Goal: Information Seeking & Learning: Learn about a topic

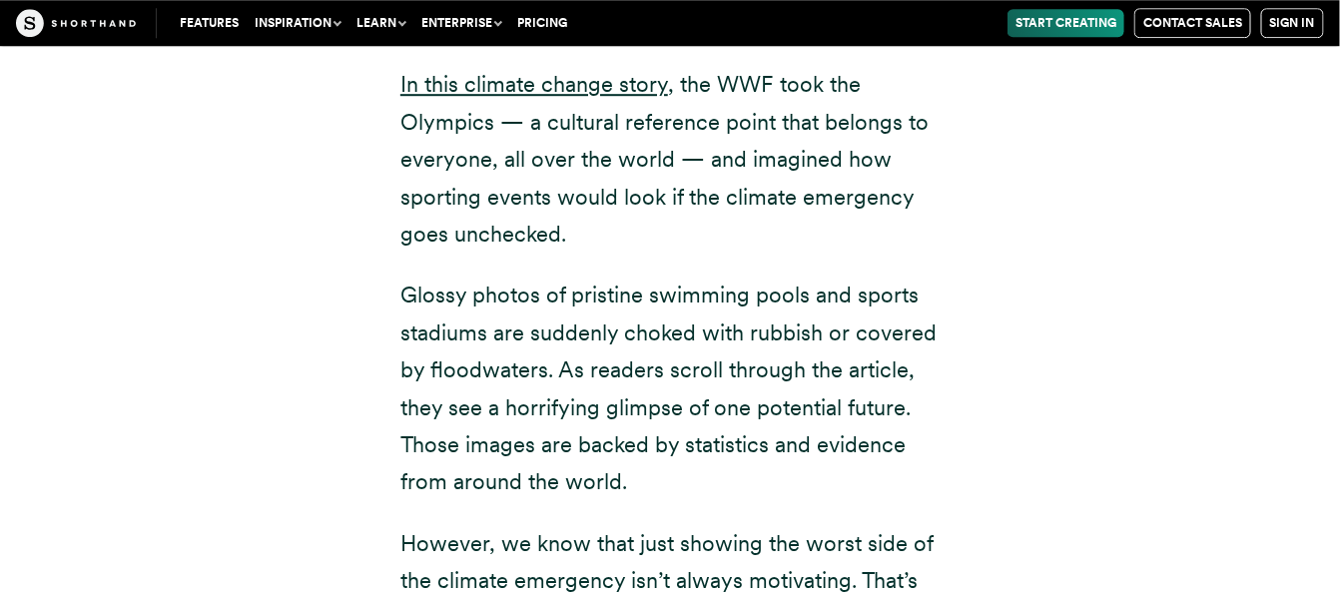
scroll to position [19155, 0]
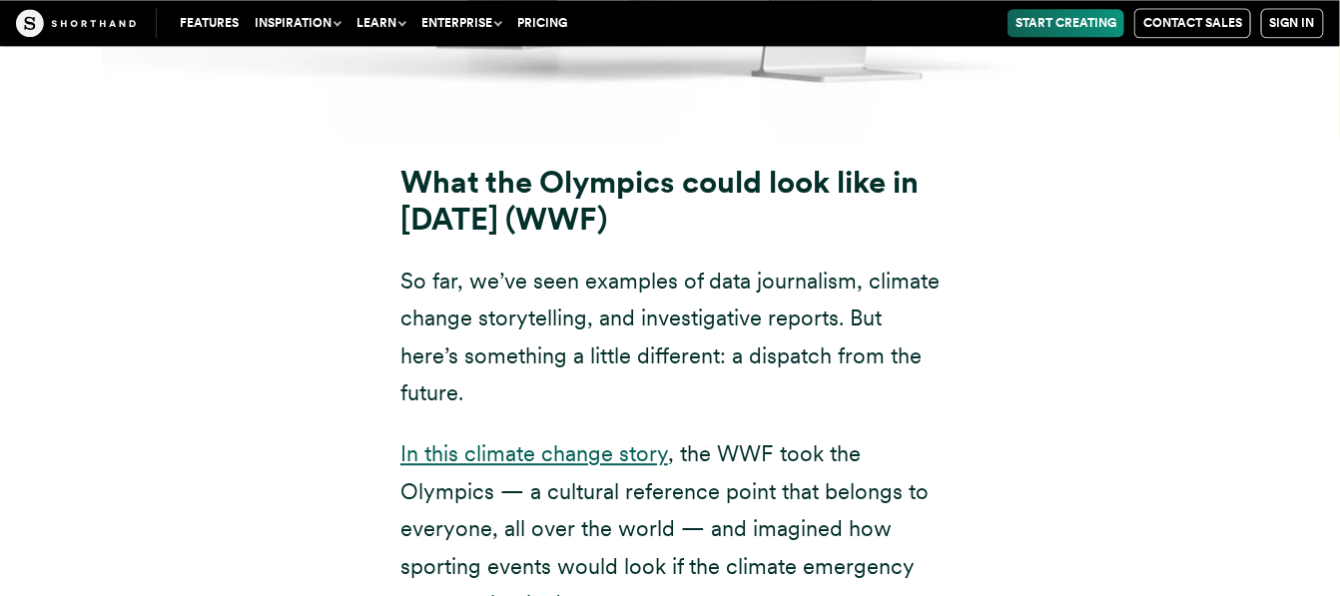
click at [530, 440] on link "In this climate change story" at bounding box center [534, 453] width 268 height 26
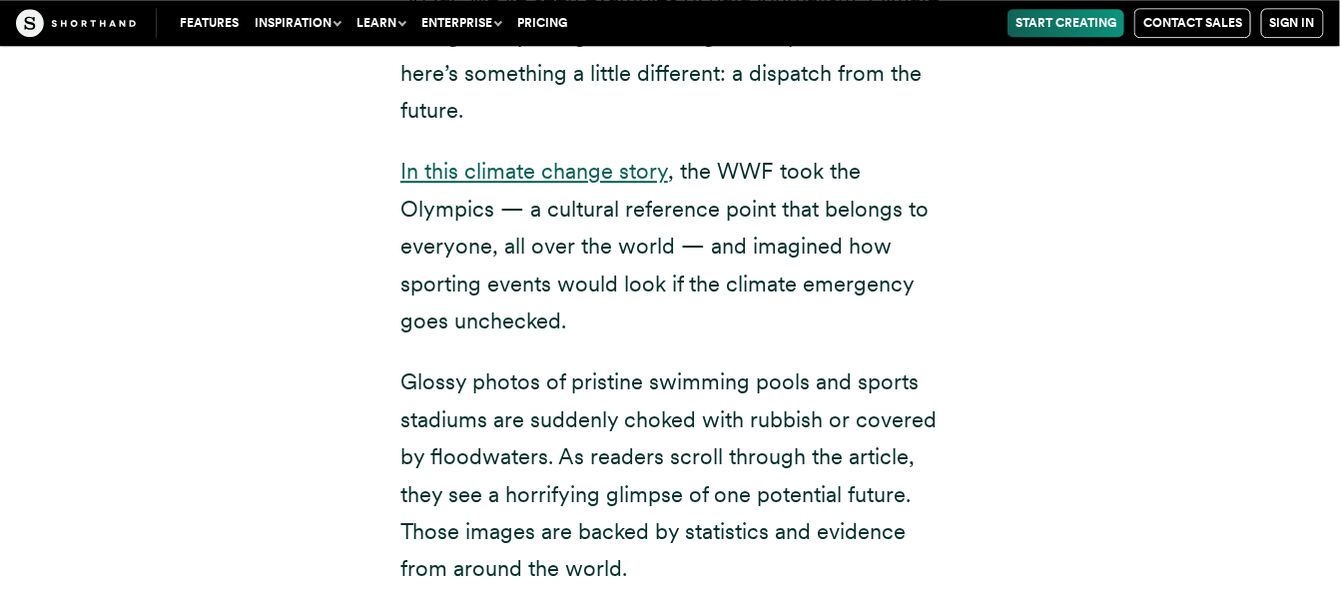
scroll to position [19525, 0]
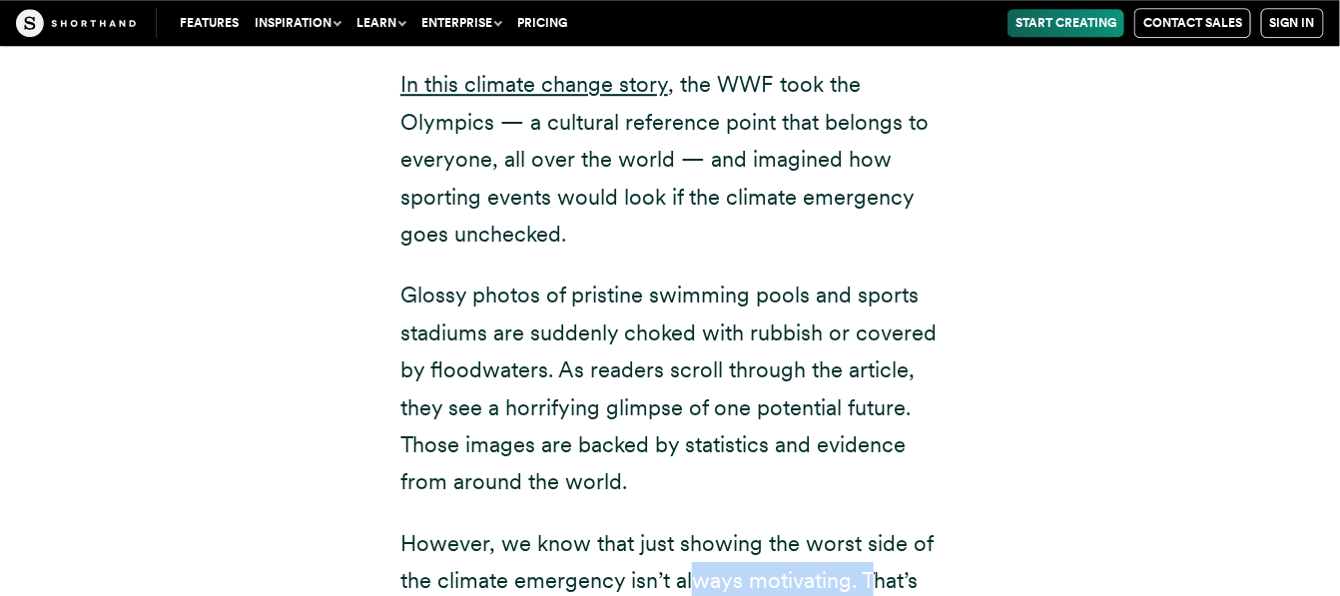
drag, startPoint x: 698, startPoint y: 372, endPoint x: 880, endPoint y: 370, distance: 181.7
drag, startPoint x: 630, startPoint y: 408, endPoint x: 884, endPoint y: 417, distance: 253.8
drag, startPoint x: 898, startPoint y: 410, endPoint x: 743, endPoint y: 407, distance: 154.8
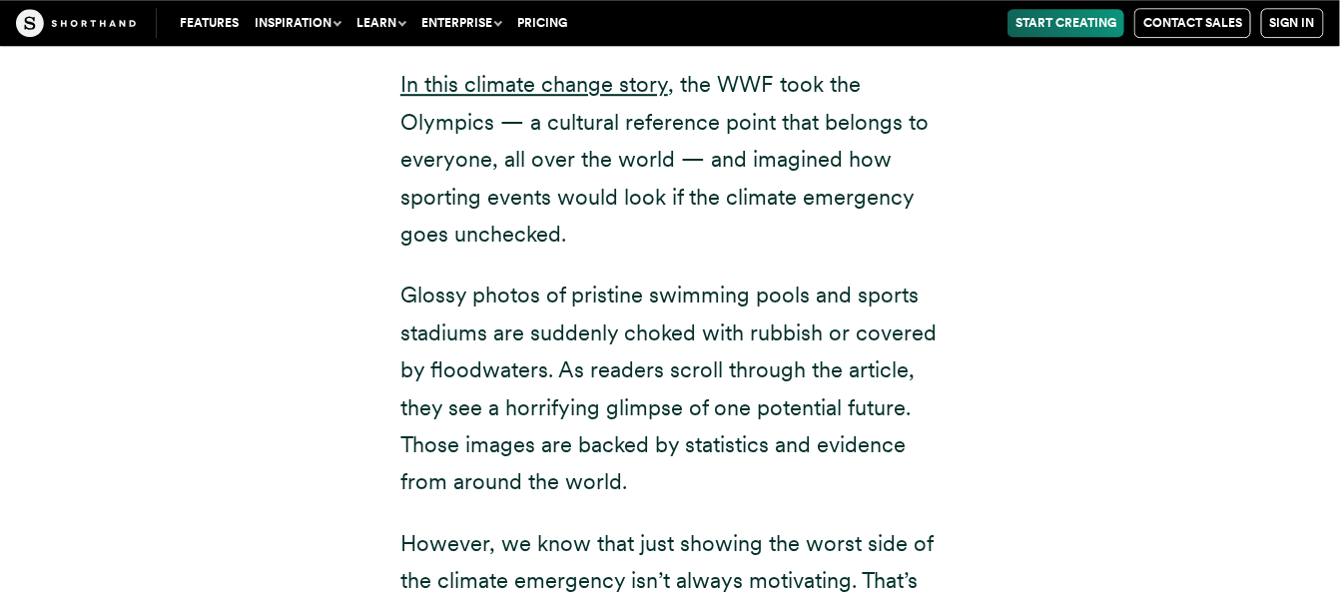
drag, startPoint x: 514, startPoint y: 445, endPoint x: 785, endPoint y: 450, distance: 270.6
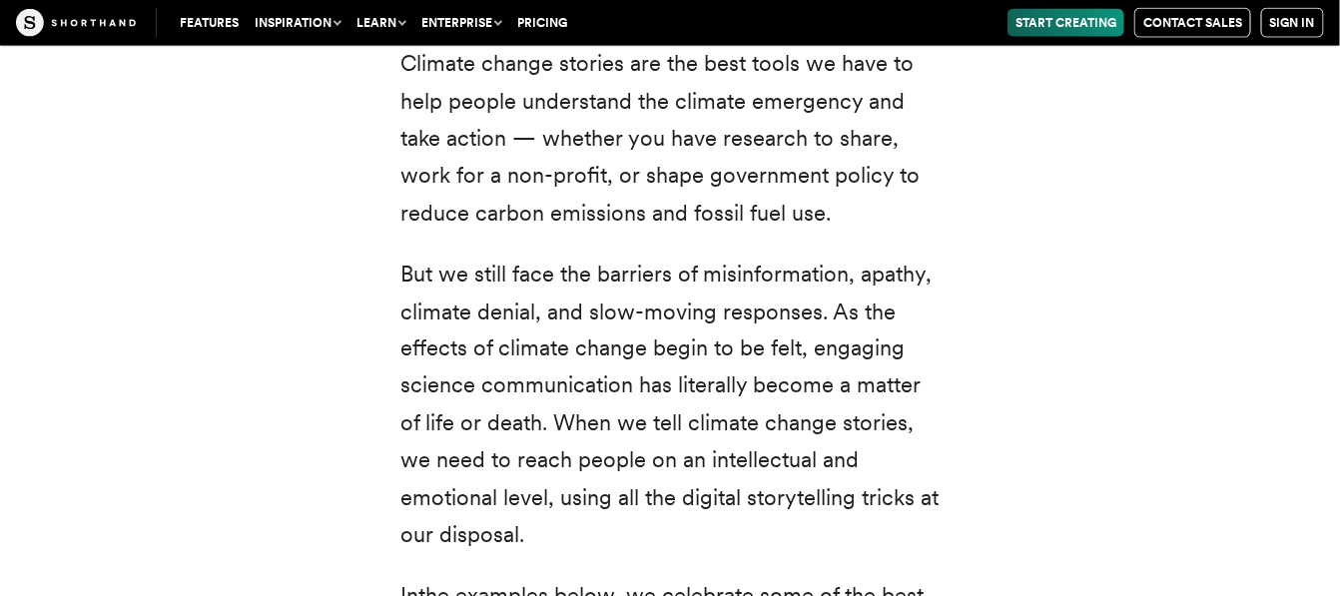
scroll to position [962, 0]
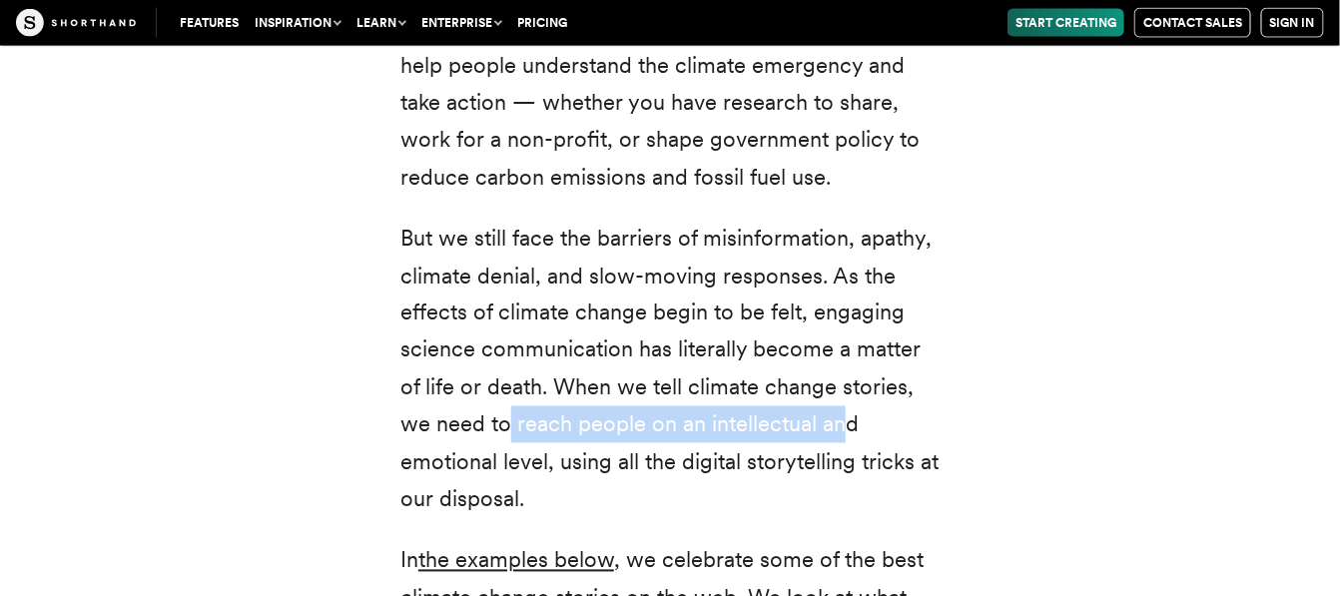
drag, startPoint x: 507, startPoint y: 418, endPoint x: 844, endPoint y: 428, distance: 336.6
click at [844, 428] on p "But we still face the barriers of misinformation, apathy, climate denial, and s…" at bounding box center [669, 369] width 539 height 299
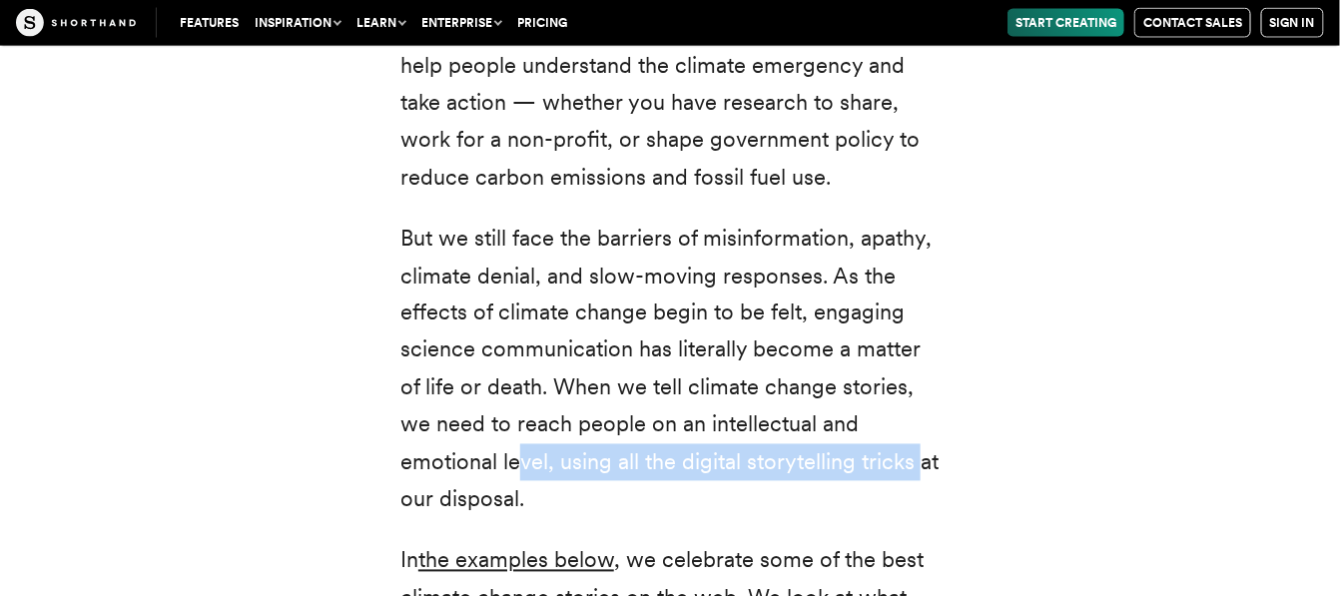
drag, startPoint x: 518, startPoint y: 458, endPoint x: 915, endPoint y: 451, distance: 396.4
click at [915, 451] on p "But we still face the barriers of misinformation, apathy, climate denial, and s…" at bounding box center [669, 369] width 539 height 299
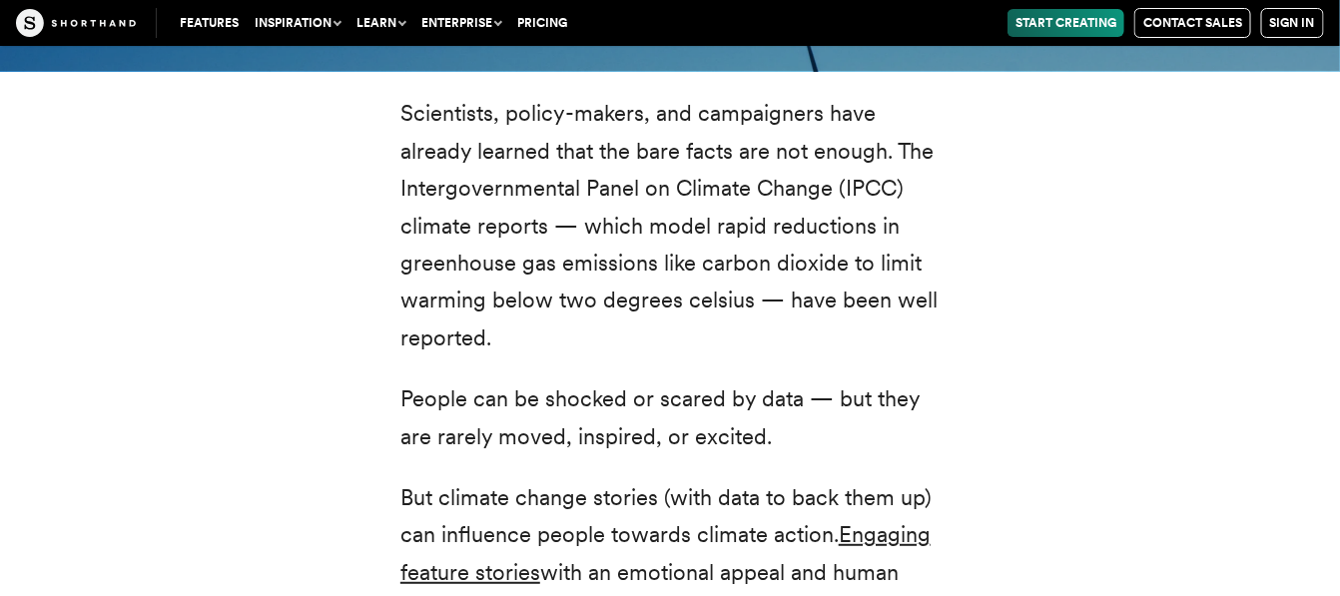
scroll to position [2514, 0]
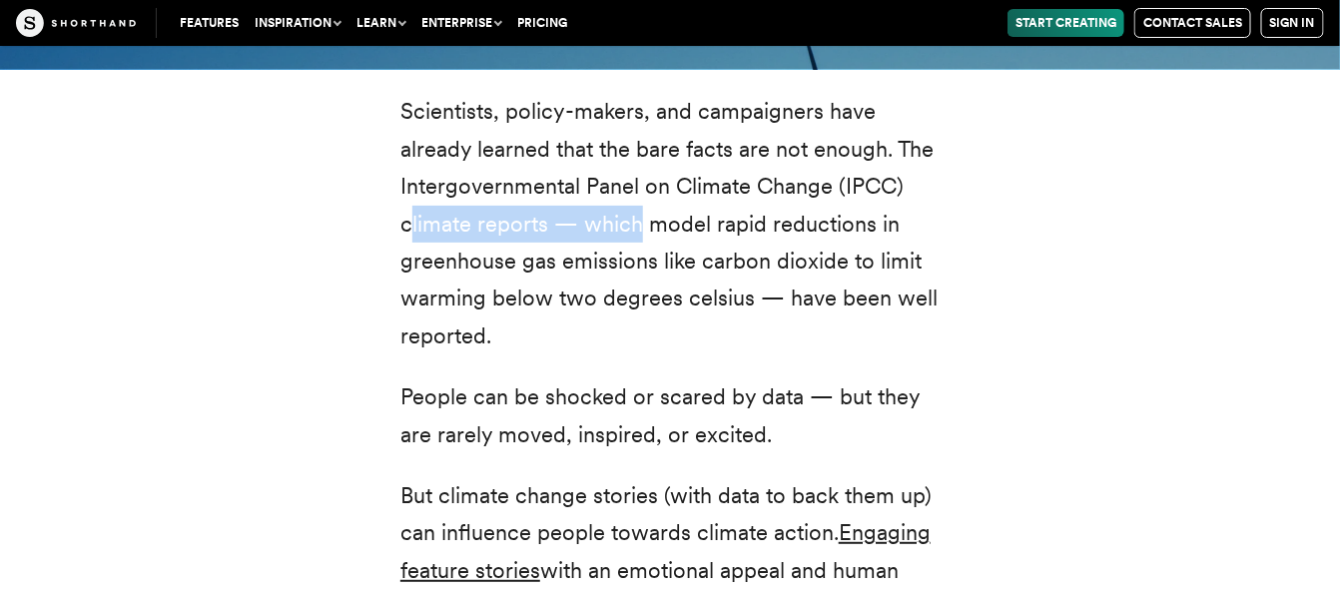
drag, startPoint x: 411, startPoint y: 188, endPoint x: 671, endPoint y: 201, distance: 259.9
click at [664, 201] on p "Scientists, policy-makers, and campaigners have already learned that the bare f…" at bounding box center [669, 224] width 539 height 262
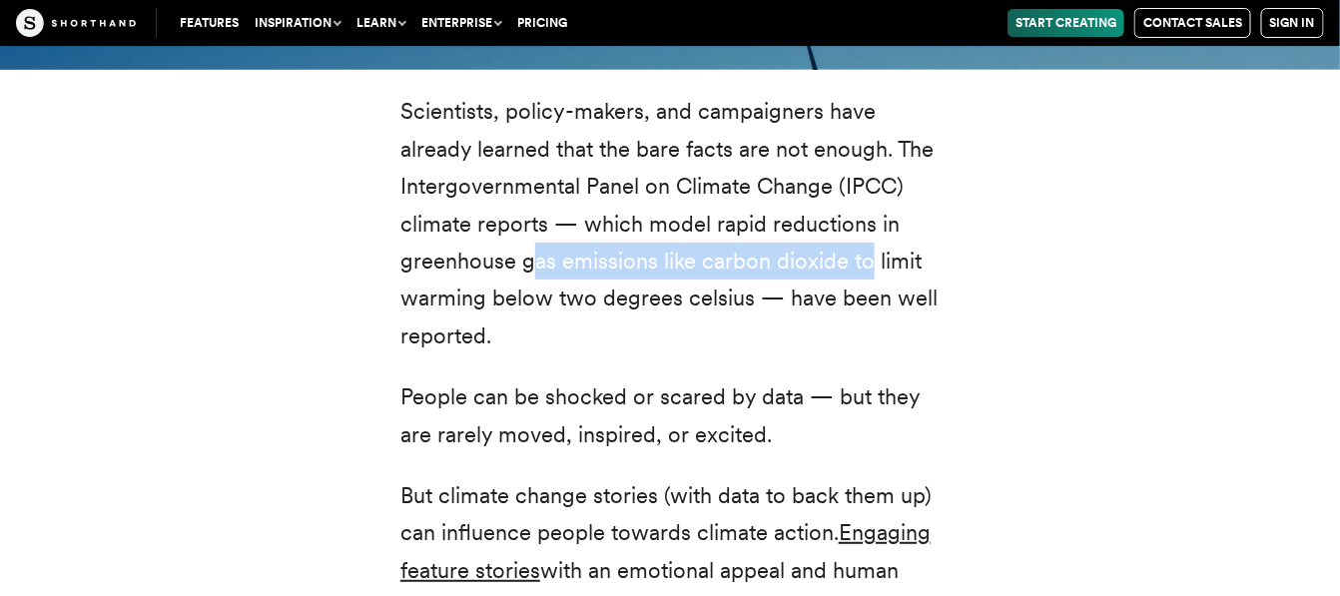
drag, startPoint x: 535, startPoint y: 216, endPoint x: 869, endPoint y: 210, distance: 333.5
click at [869, 210] on p "Scientists, policy-makers, and campaigners have already learned that the bare f…" at bounding box center [669, 224] width 539 height 262
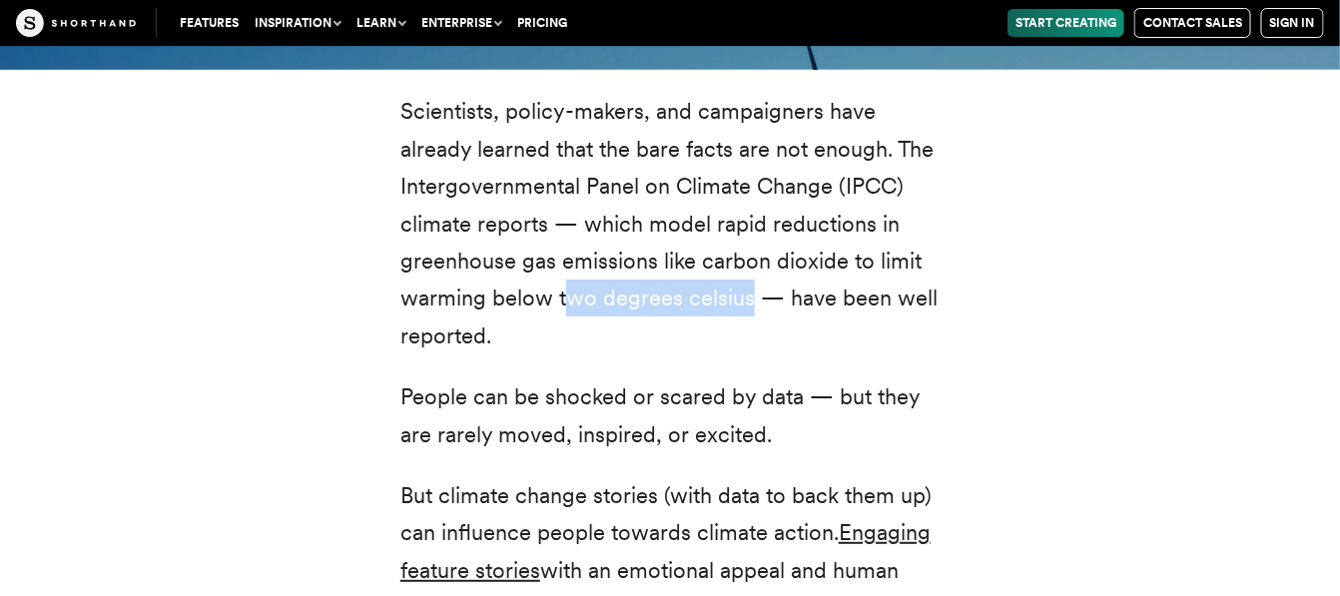
drag, startPoint x: 566, startPoint y: 259, endPoint x: 750, endPoint y: 260, distance: 183.7
click at [750, 260] on p "Scientists, policy-makers, and campaigners have already learned that the bare f…" at bounding box center [669, 224] width 539 height 262
drag, startPoint x: 911, startPoint y: 260, endPoint x: 735, endPoint y: 268, distance: 175.9
click at [909, 261] on p "Scientists, policy-makers, and campaigners have already learned that the bare f…" at bounding box center [669, 224] width 539 height 262
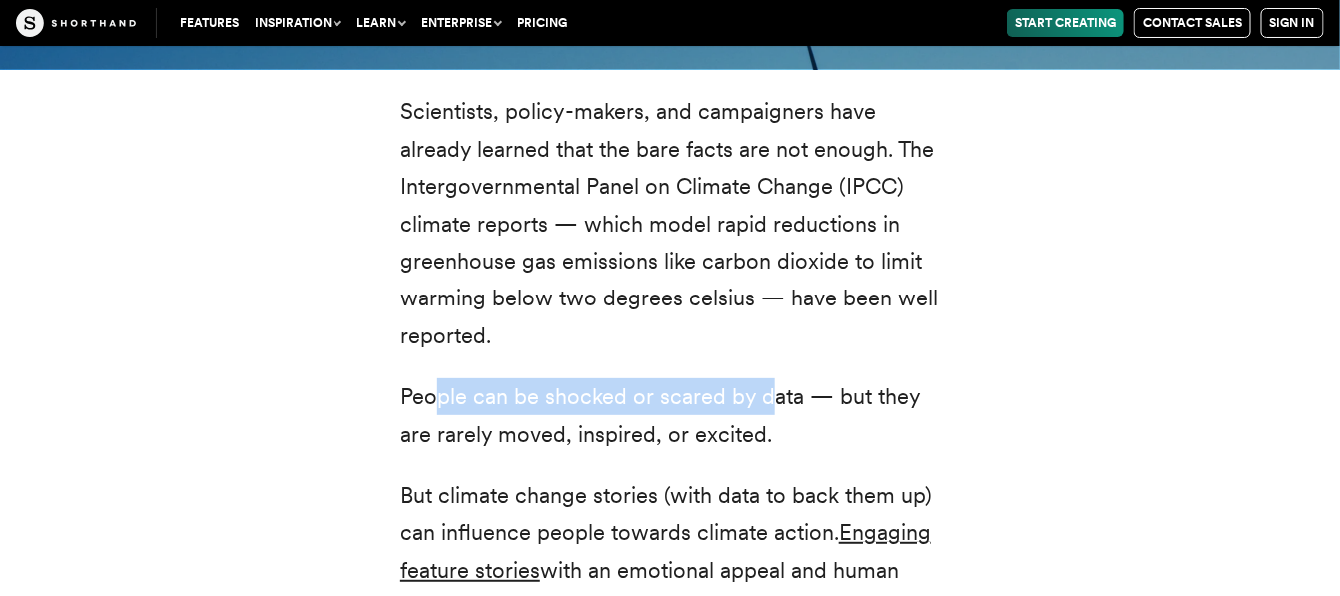
drag, startPoint x: 442, startPoint y: 359, endPoint x: 785, endPoint y: 359, distance: 342.5
click at [782, 378] on p "People can be shocked or scared by data — but they are rarely moved, inspired, …" at bounding box center [669, 415] width 539 height 75
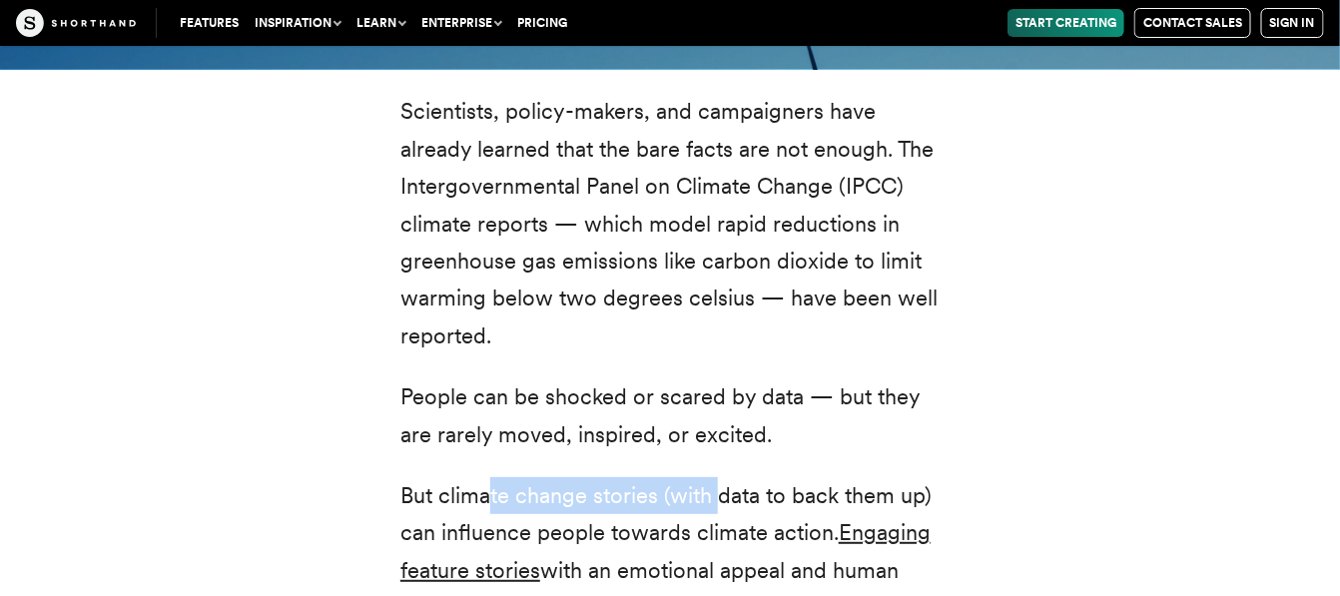
drag, startPoint x: 485, startPoint y: 453, endPoint x: 748, endPoint y: 461, distance: 262.7
click at [724, 477] on p "But climate change stories (with data to back them up) can influence people tow…" at bounding box center [669, 552] width 539 height 150
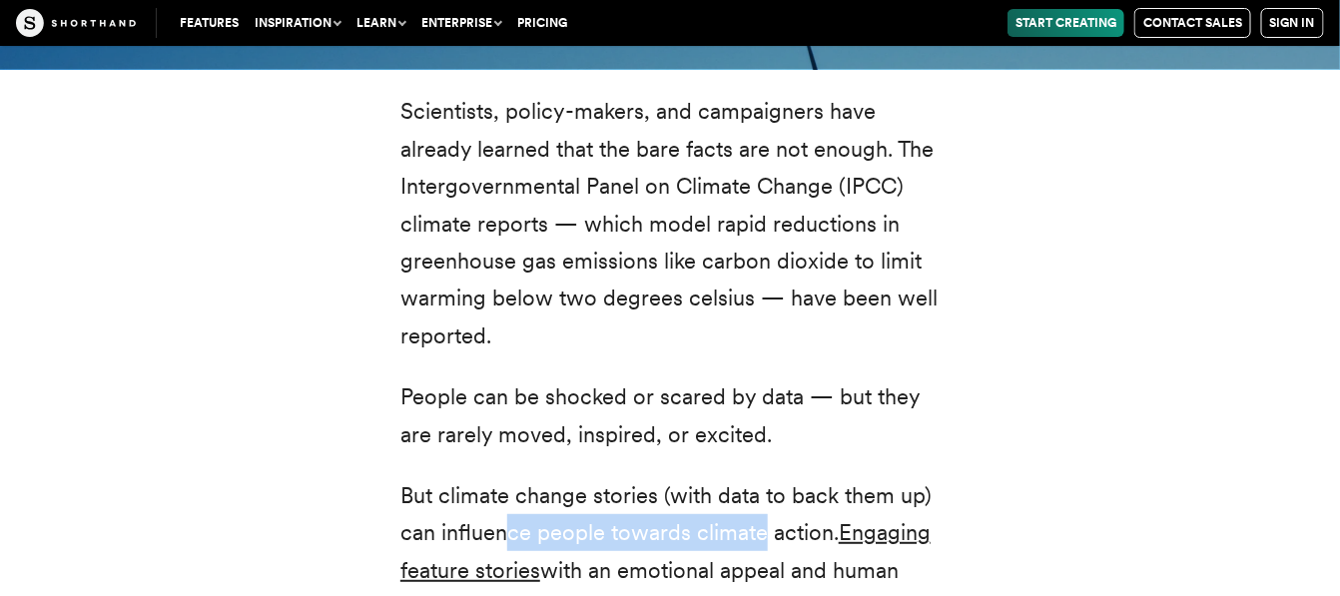
drag, startPoint x: 502, startPoint y: 492, endPoint x: 770, endPoint y: 503, distance: 267.8
click at [764, 502] on p "But climate change stories (with data to back them up) can influence people tow…" at bounding box center [669, 552] width 539 height 150
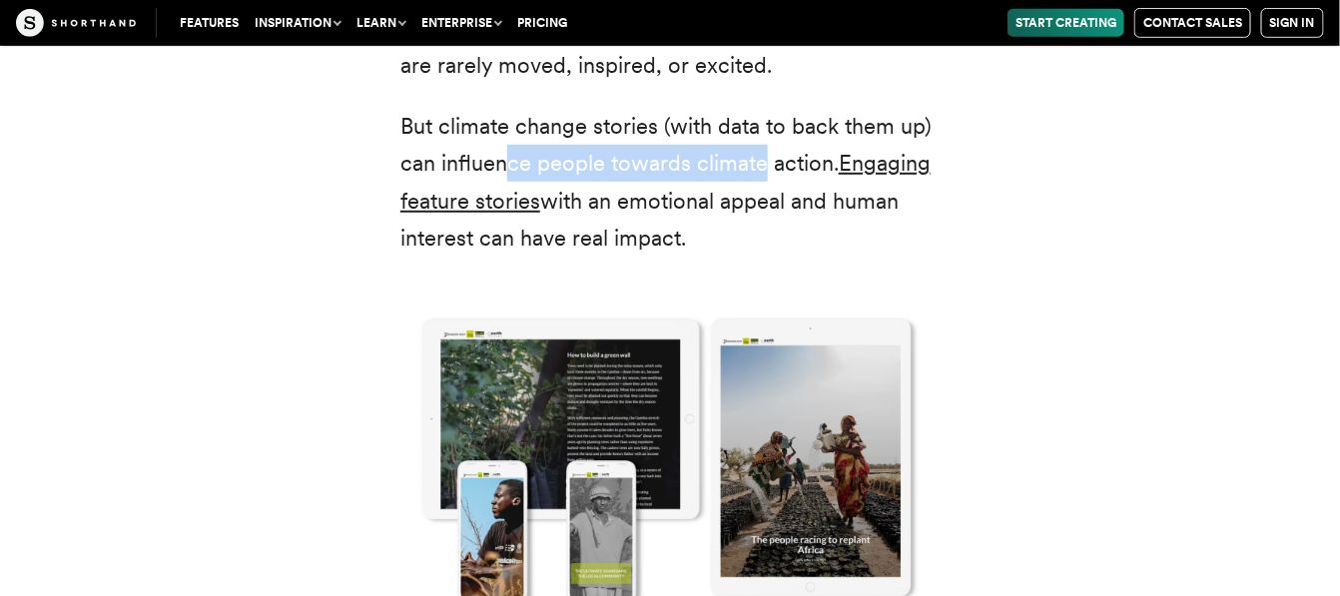
scroll to position [3254, 0]
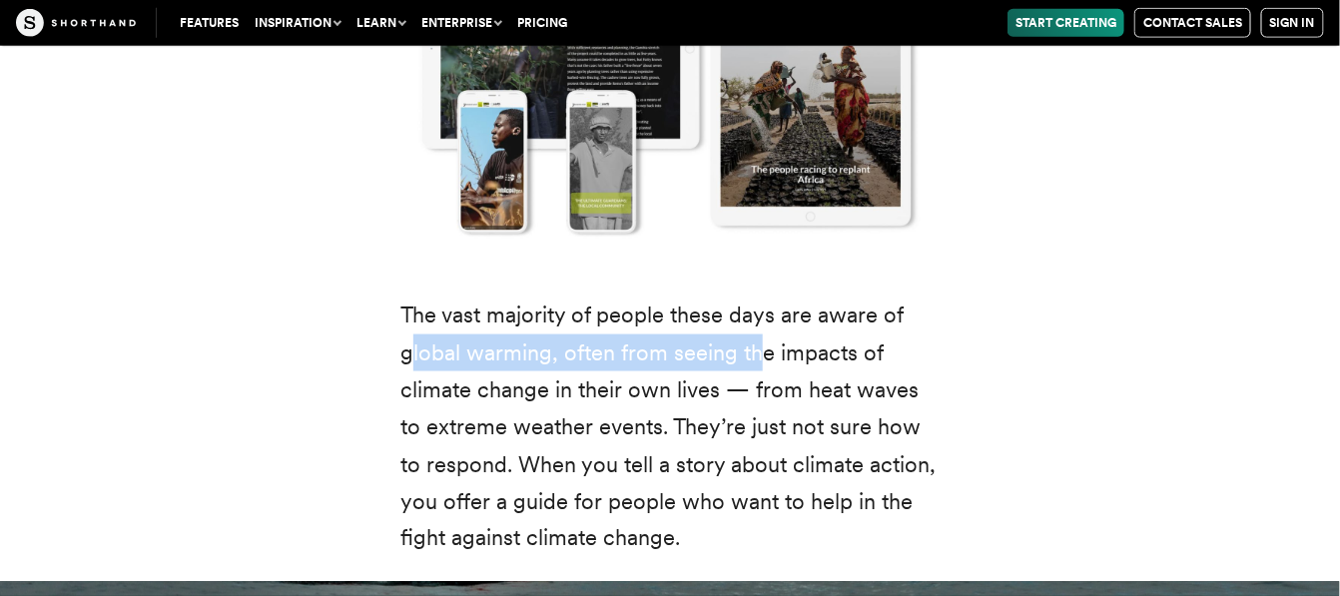
drag, startPoint x: 410, startPoint y: 319, endPoint x: 858, endPoint y: 309, distance: 447.4
click at [844, 311] on p "The vast majority of people these days are aware of global warming, often from …" at bounding box center [669, 428] width 539 height 262
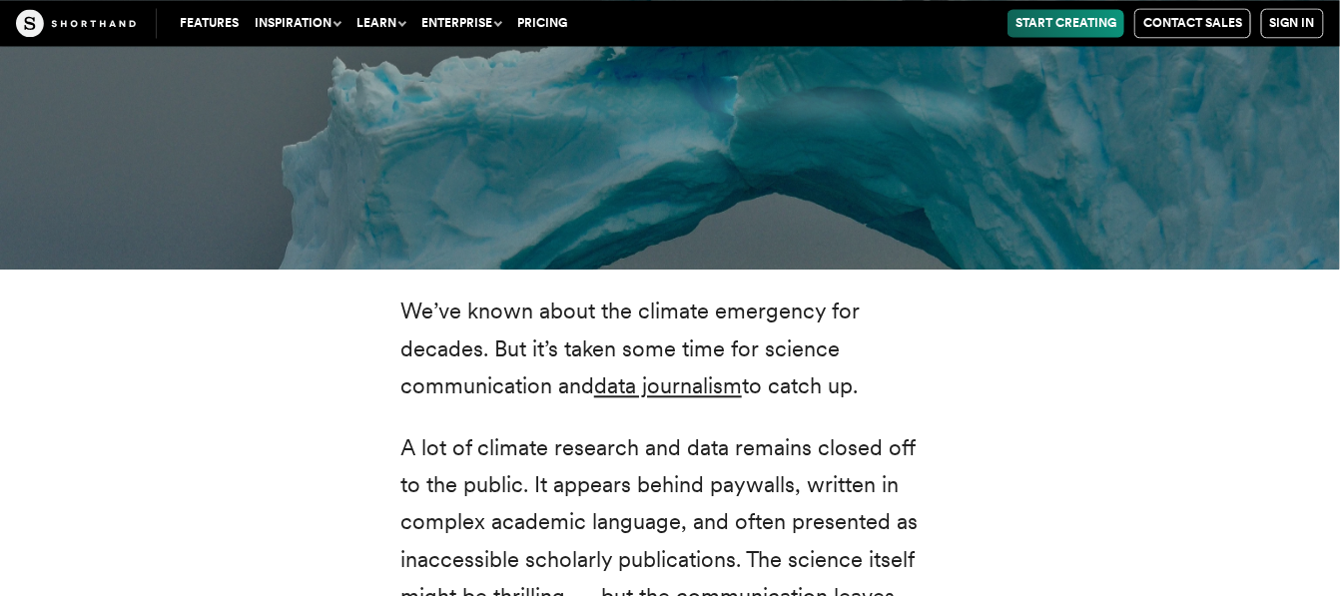
scroll to position [3994, 0]
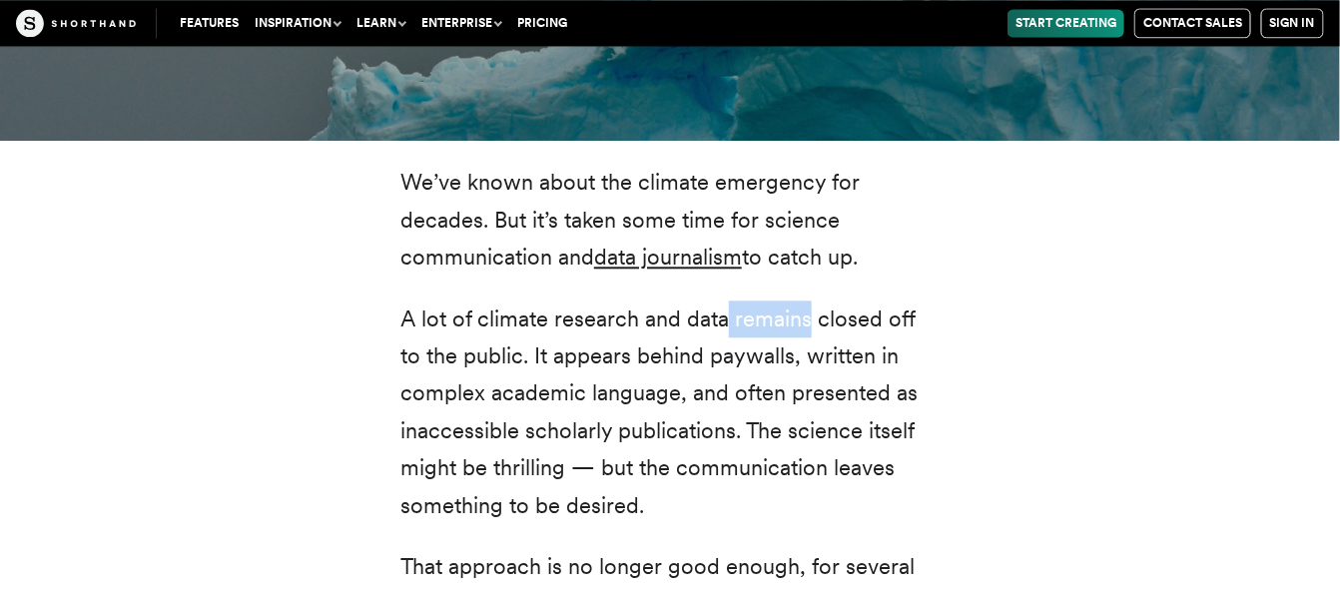
drag, startPoint x: 802, startPoint y: 278, endPoint x: 711, endPoint y: 280, distance: 90.9
click at [715, 301] on p "A lot of climate research and data remains closed off to the public. It appears…" at bounding box center [669, 413] width 539 height 224
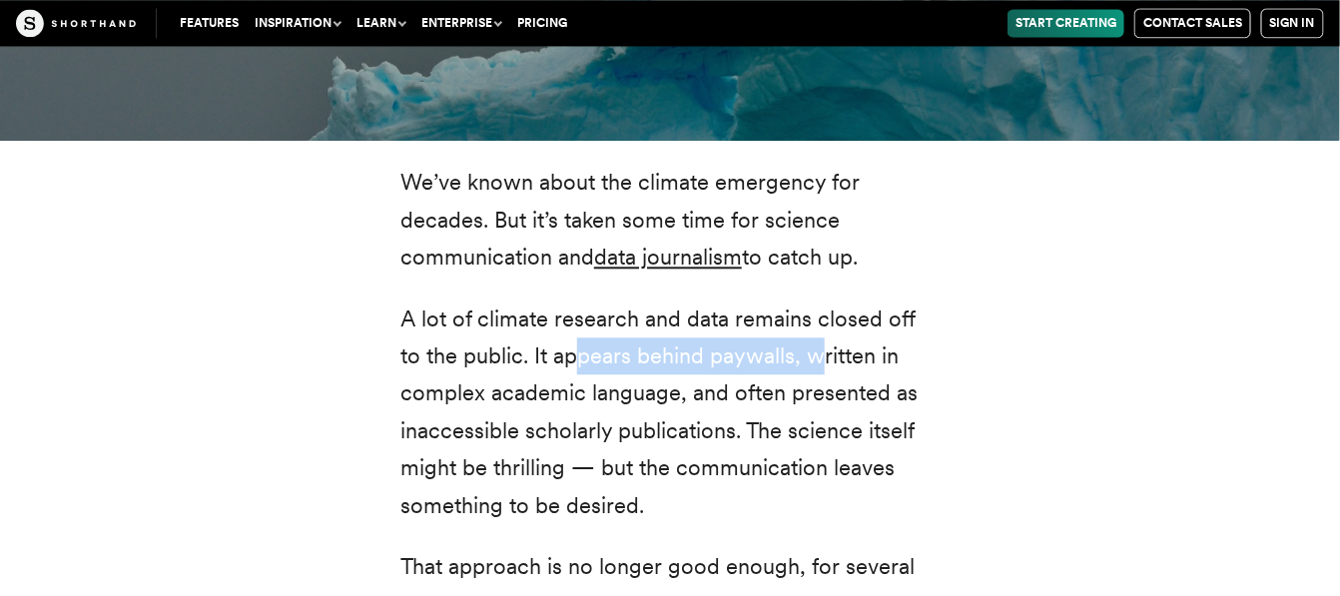
drag, startPoint x: 549, startPoint y: 317, endPoint x: 804, endPoint y: 324, distance: 254.7
click at [804, 324] on p "A lot of climate research and data remains closed off to the public. It appears…" at bounding box center [669, 413] width 539 height 224
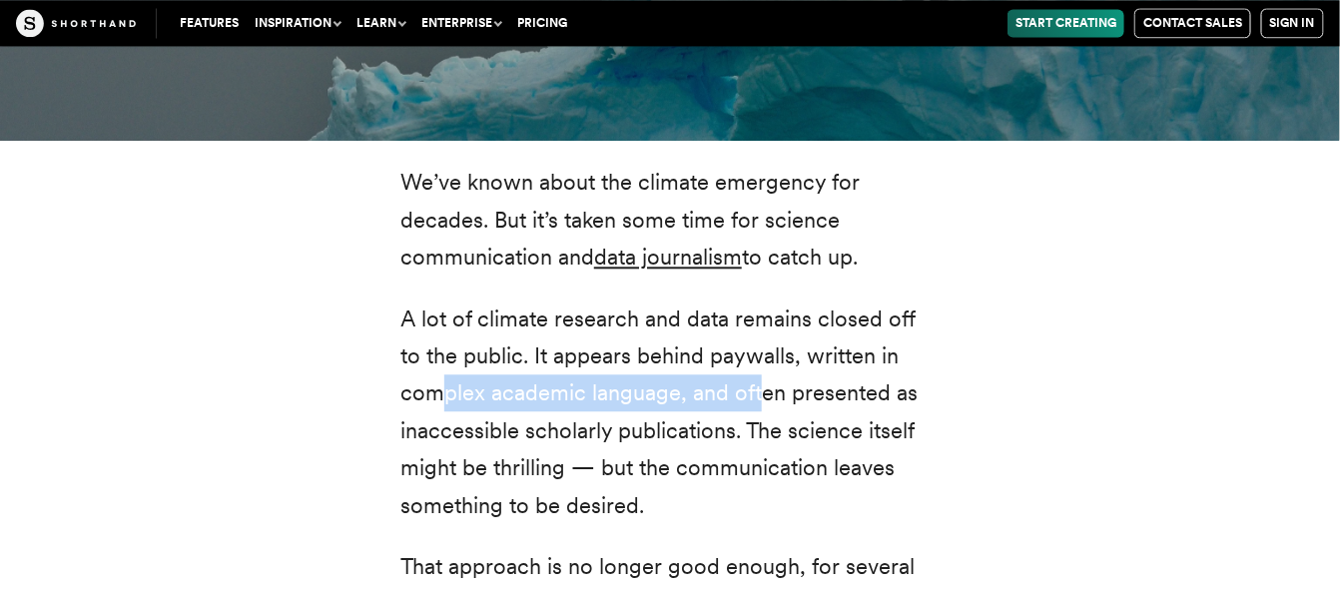
drag, startPoint x: 448, startPoint y: 355, endPoint x: 873, endPoint y: 365, distance: 424.5
click at [828, 361] on p "A lot of climate research and data remains closed off to the public. It appears…" at bounding box center [669, 413] width 539 height 224
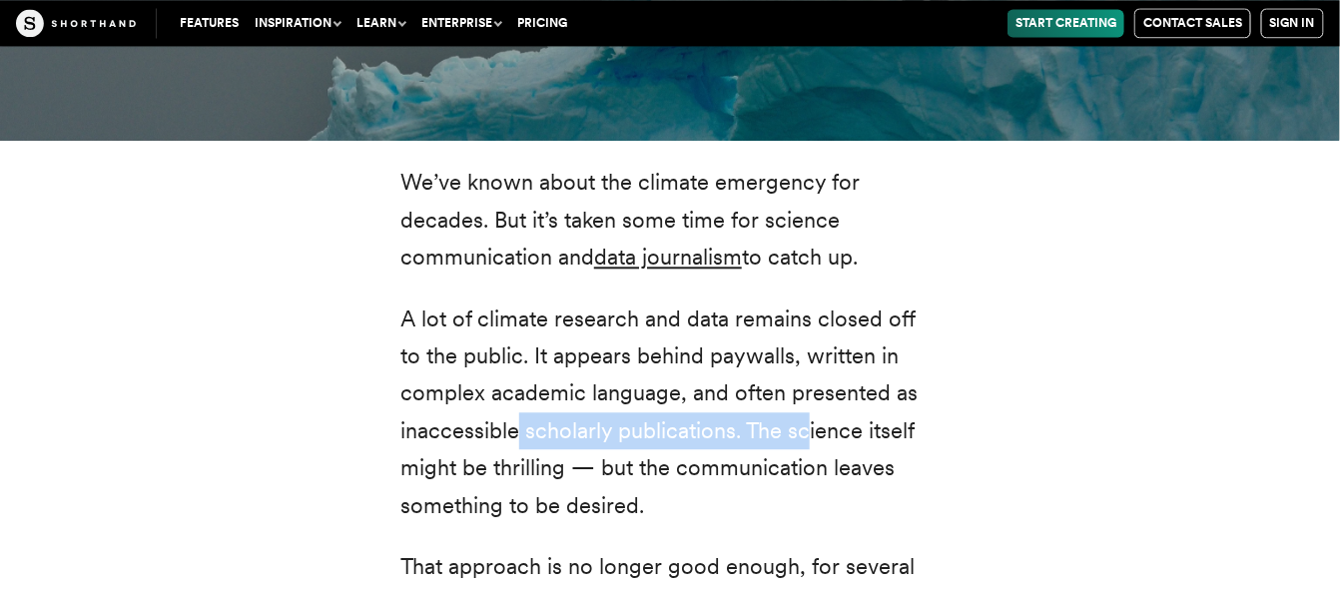
drag, startPoint x: 516, startPoint y: 393, endPoint x: 814, endPoint y: 390, distance: 297.6
click at [814, 390] on p "A lot of climate research and data remains closed off to the public. It appears…" at bounding box center [669, 413] width 539 height 224
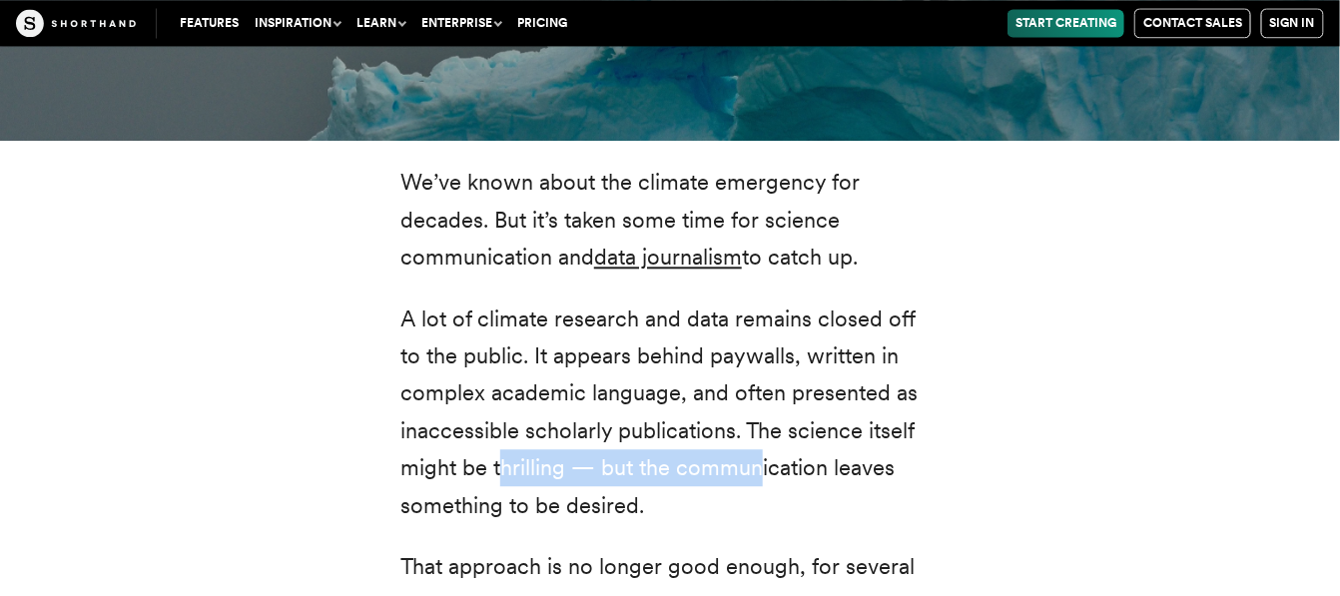
drag, startPoint x: 500, startPoint y: 442, endPoint x: 827, endPoint y: 441, distance: 326.5
click at [770, 441] on p "A lot of climate research and data remains closed off to the public. It appears…" at bounding box center [669, 413] width 539 height 224
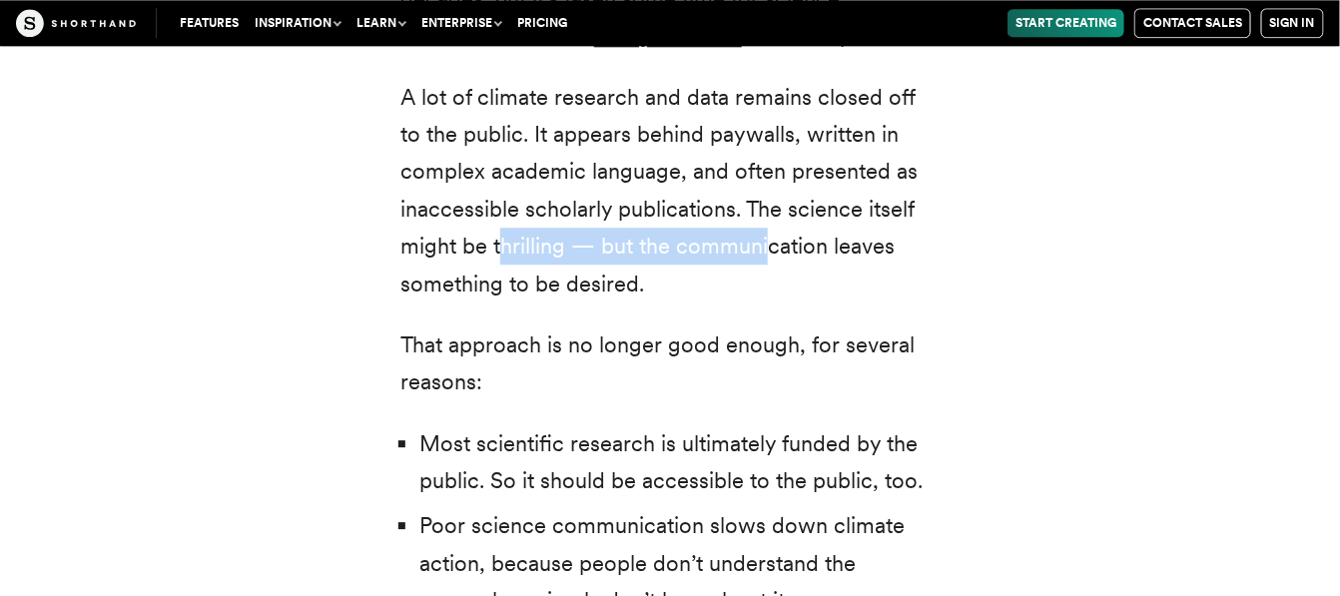
scroll to position [4289, 0]
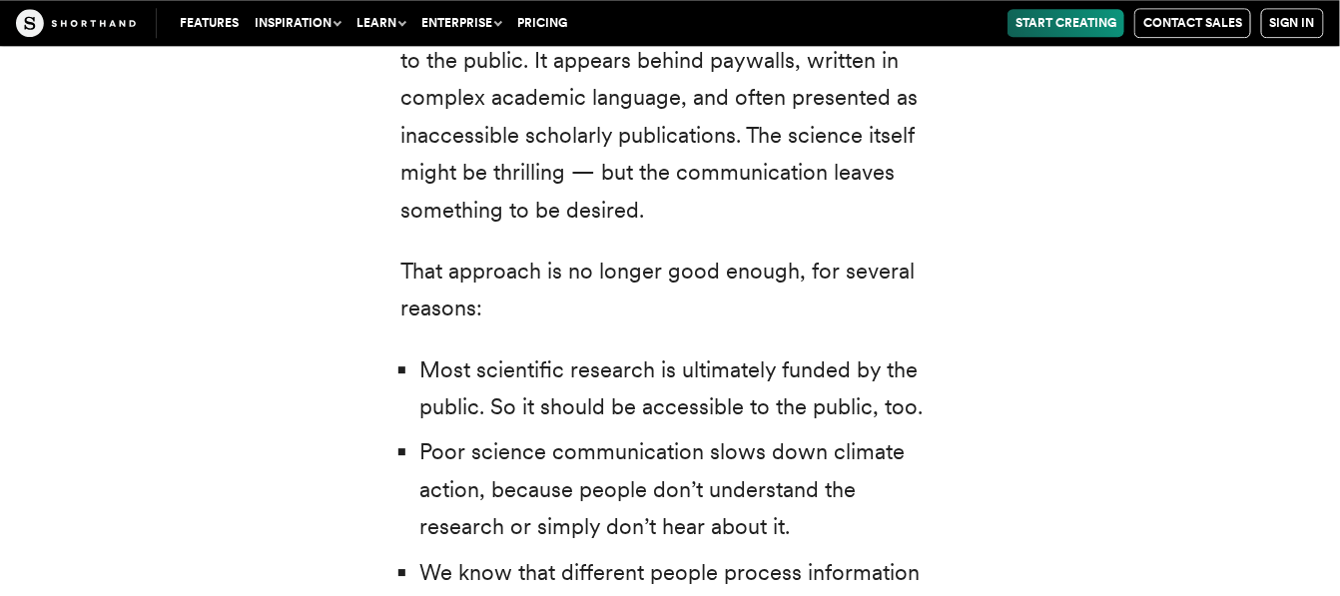
drag, startPoint x: 668, startPoint y: 340, endPoint x: 901, endPoint y: 332, distance: 232.8
click at [900, 351] on li "Most scientific research is ultimately funded by the public. So it should be ac…" at bounding box center [679, 388] width 520 height 75
click at [632, 351] on li "Most scientific research is ultimately funded by the public. So it should be ac…" at bounding box center [679, 388] width 520 height 75
drag, startPoint x: 618, startPoint y: 340, endPoint x: 578, endPoint y: 340, distance: 39.9
click at [612, 351] on li "Most scientific research is ultimately funded by the public. So it should be ac…" at bounding box center [679, 388] width 520 height 75
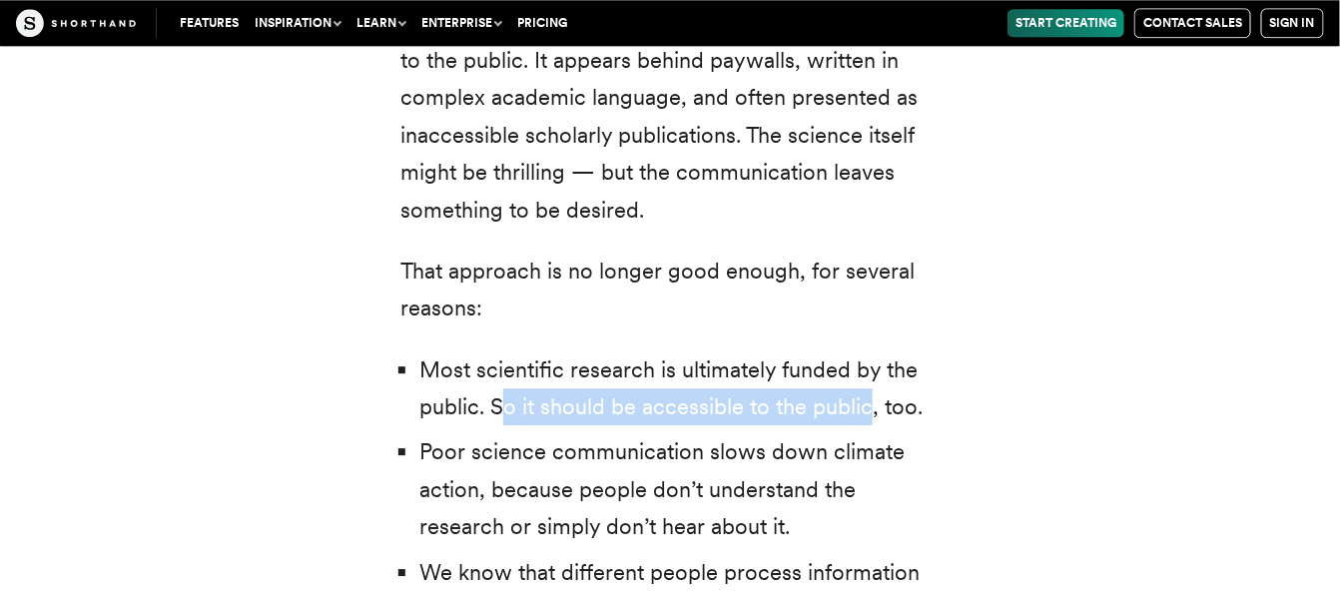
drag, startPoint x: 501, startPoint y: 366, endPoint x: 889, endPoint y: 377, distance: 387.6
click at [880, 376] on li "Most scientific research is ultimately funded by the public. So it should be ac…" at bounding box center [679, 388] width 520 height 75
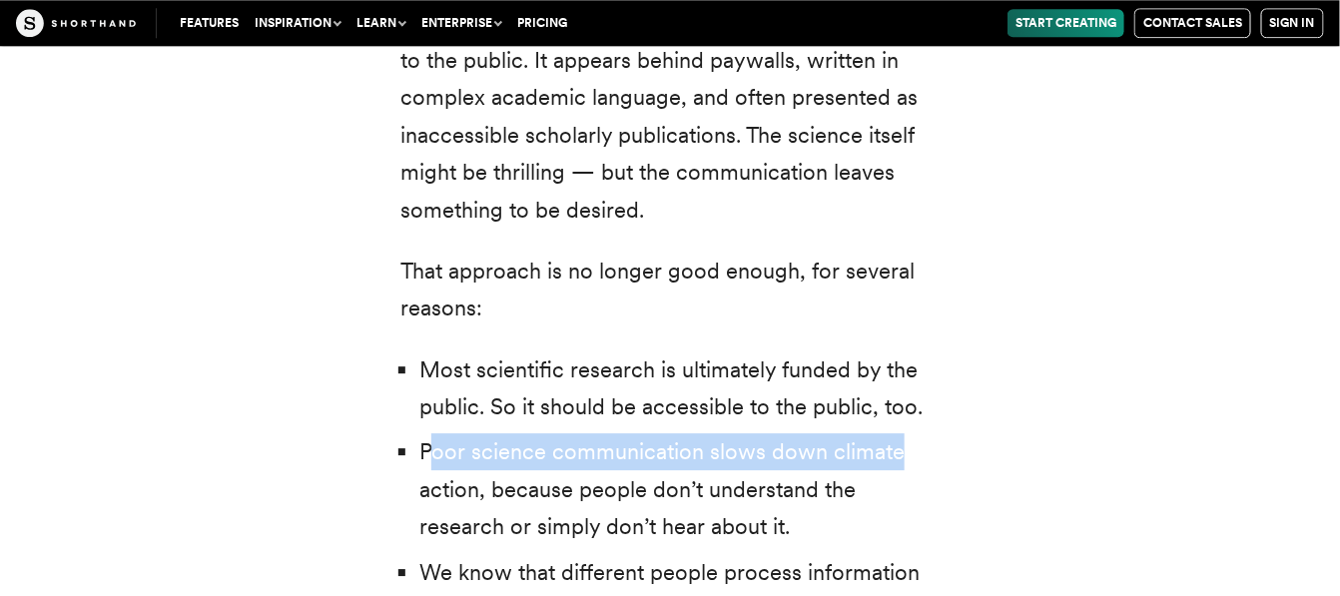
drag, startPoint x: 429, startPoint y: 419, endPoint x: 856, endPoint y: 419, distance: 426.3
click at [899, 433] on li "Poor science communication slows down climate action, because people don’t unde…" at bounding box center [679, 489] width 520 height 112
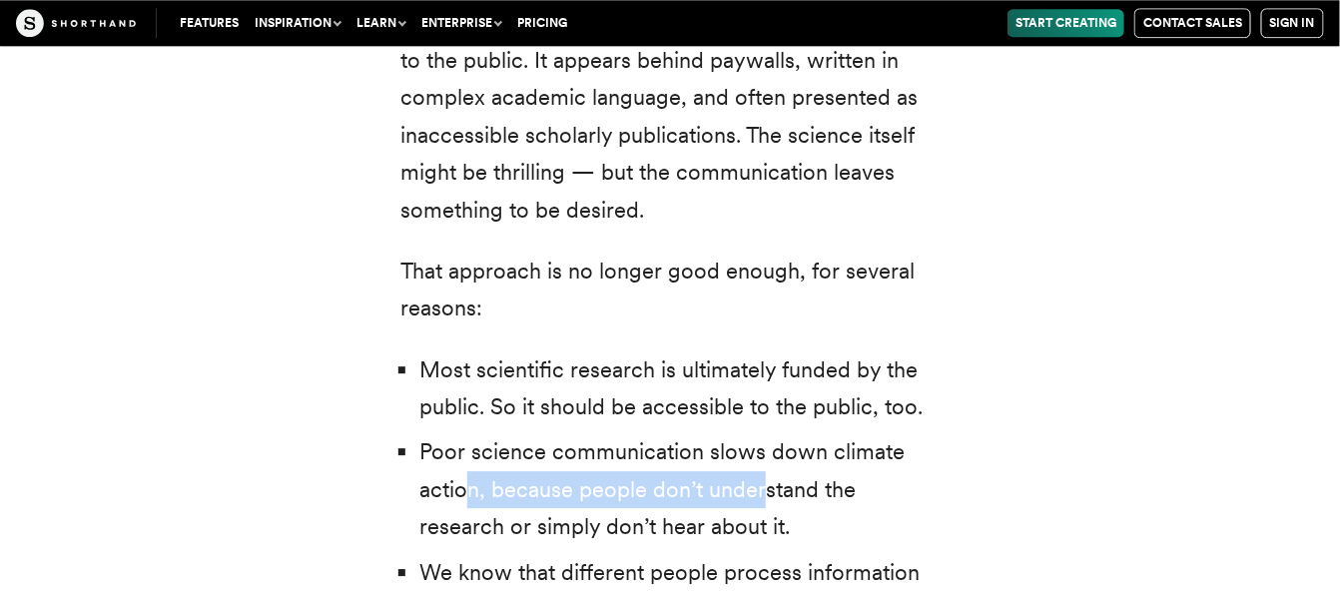
drag, startPoint x: 463, startPoint y: 444, endPoint x: 776, endPoint y: 446, distance: 312.5
click at [771, 446] on li "Poor science communication slows down climate action, because people don’t unde…" at bounding box center [679, 489] width 520 height 112
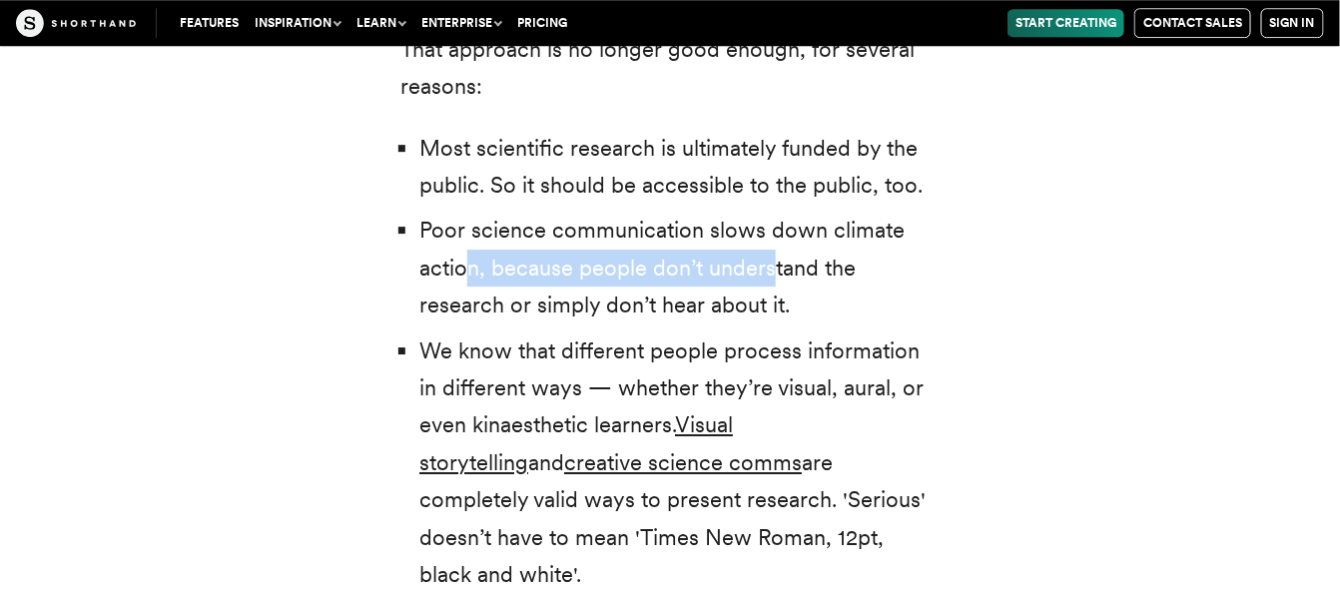
scroll to position [4511, 0]
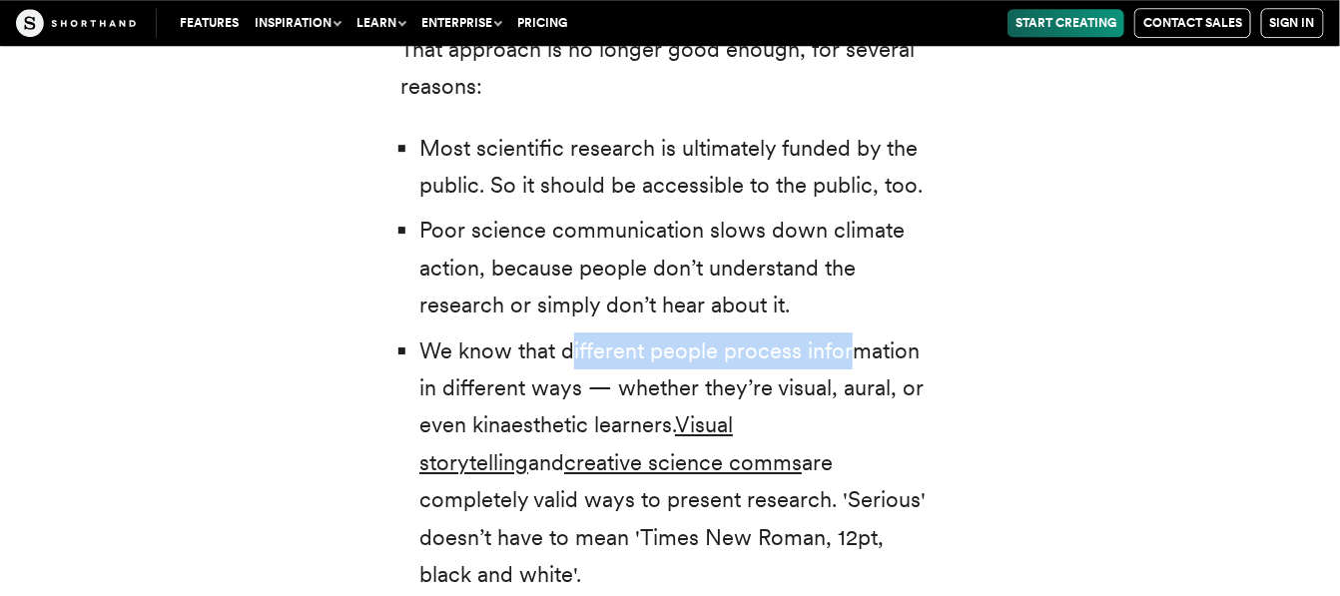
drag, startPoint x: 568, startPoint y: 314, endPoint x: 873, endPoint y: 316, distance: 304.5
click at [871, 332] on li "We know that different people process information in different ways — whether t…" at bounding box center [679, 463] width 520 height 262
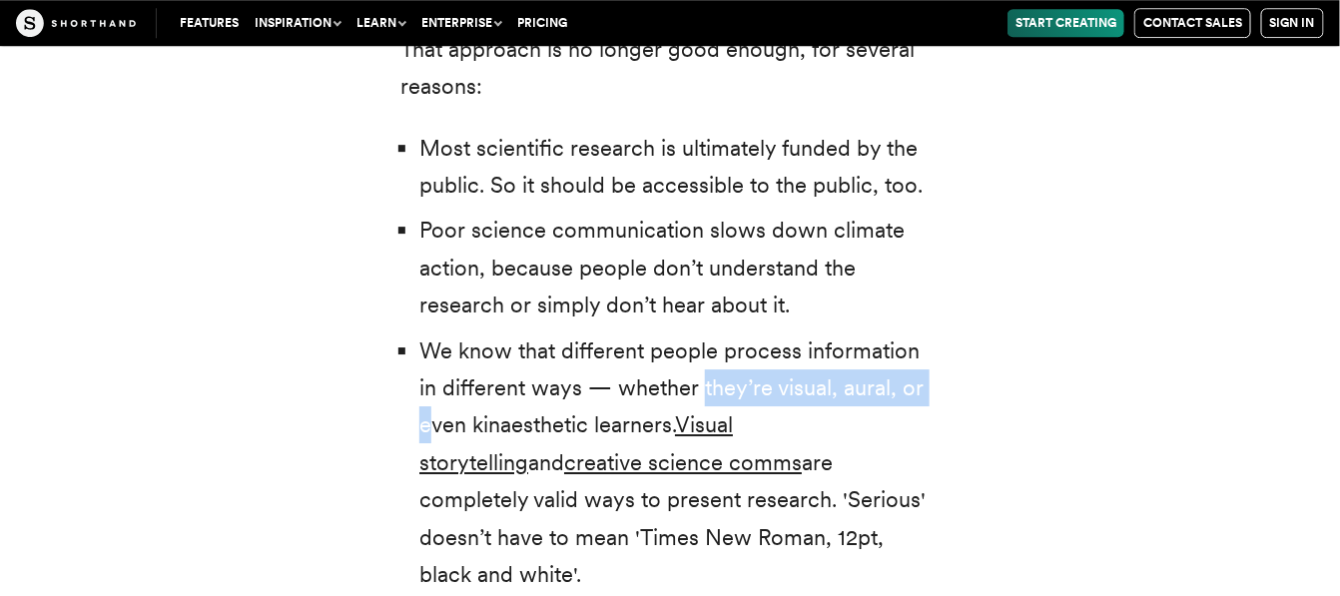
drag, startPoint x: 600, startPoint y: 374, endPoint x: 821, endPoint y: 371, distance: 220.7
click at [708, 371] on li "We know that different people process information in different ways — whether t…" at bounding box center [679, 463] width 520 height 262
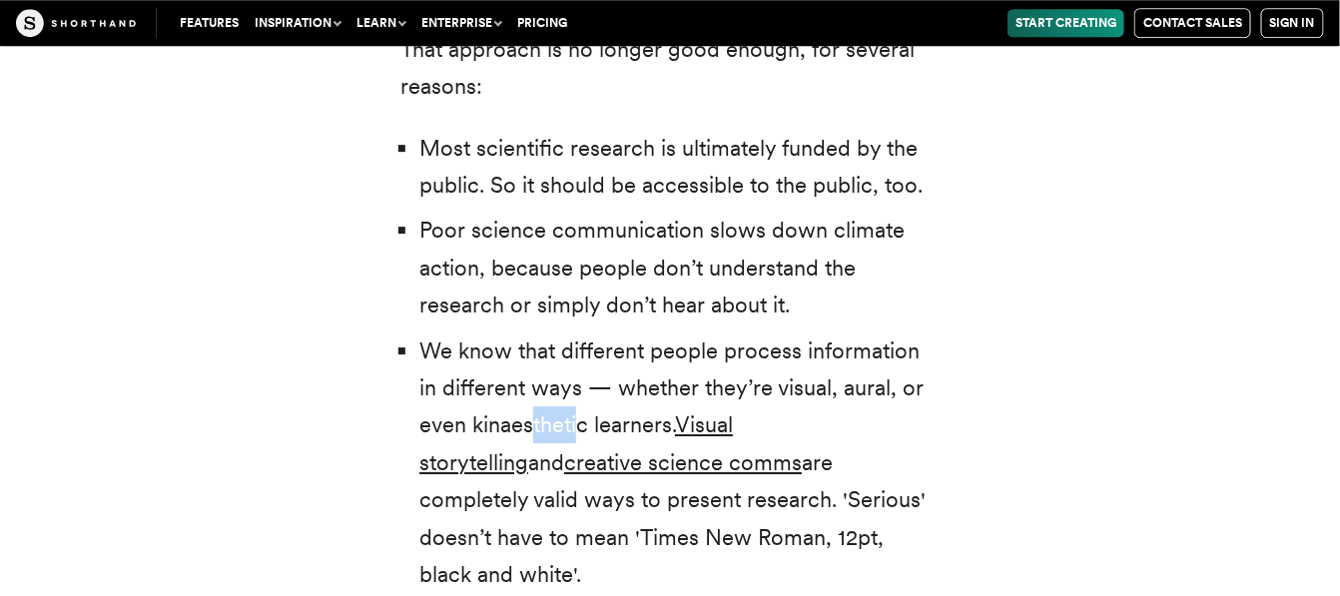
drag, startPoint x: 624, startPoint y: 391, endPoint x: 649, endPoint y: 391, distance: 25.0
click at [645, 391] on li "We know that different people process information in different ways — whether t…" at bounding box center [679, 463] width 520 height 262
drag, startPoint x: 740, startPoint y: 441, endPoint x: 780, endPoint y: 430, distance: 41.4
click at [742, 439] on li "We know that different people process information in different ways — whether t…" at bounding box center [679, 463] width 520 height 262
drag, startPoint x: 726, startPoint y: 429, endPoint x: 902, endPoint y: 437, distance: 175.9
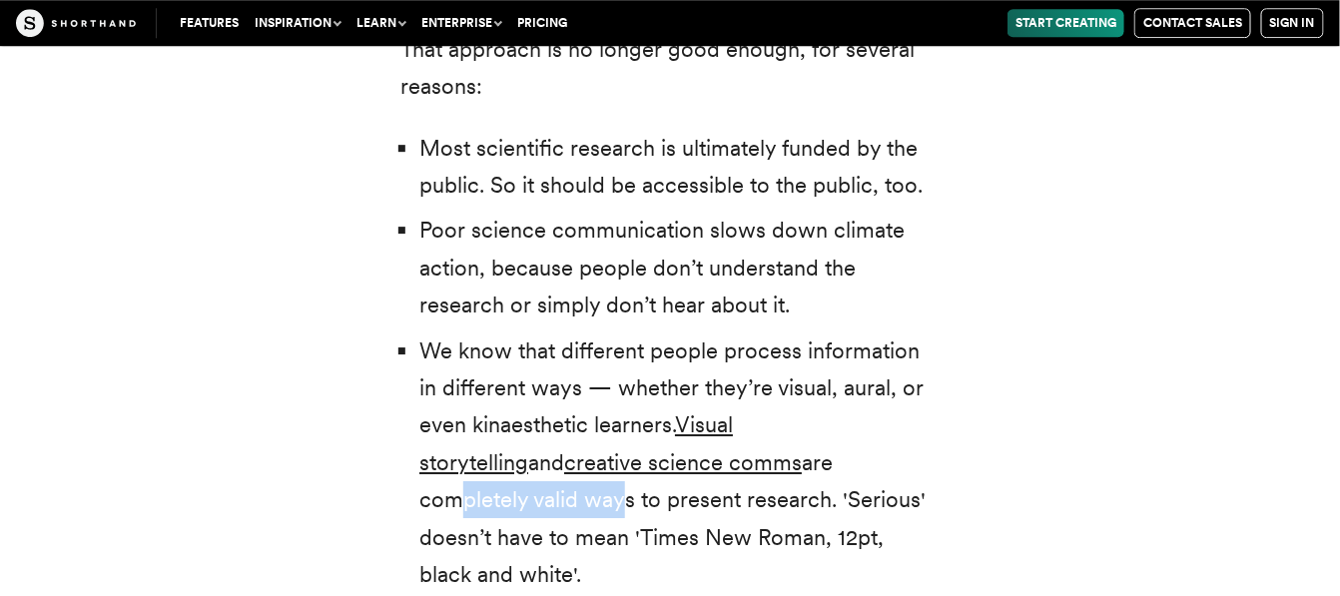
click at [911, 437] on li "We know that different people process information in different ways — whether t…" at bounding box center [679, 463] width 520 height 262
click at [577, 469] on li "We know that different people process information in different ways — whether t…" at bounding box center [679, 463] width 520 height 262
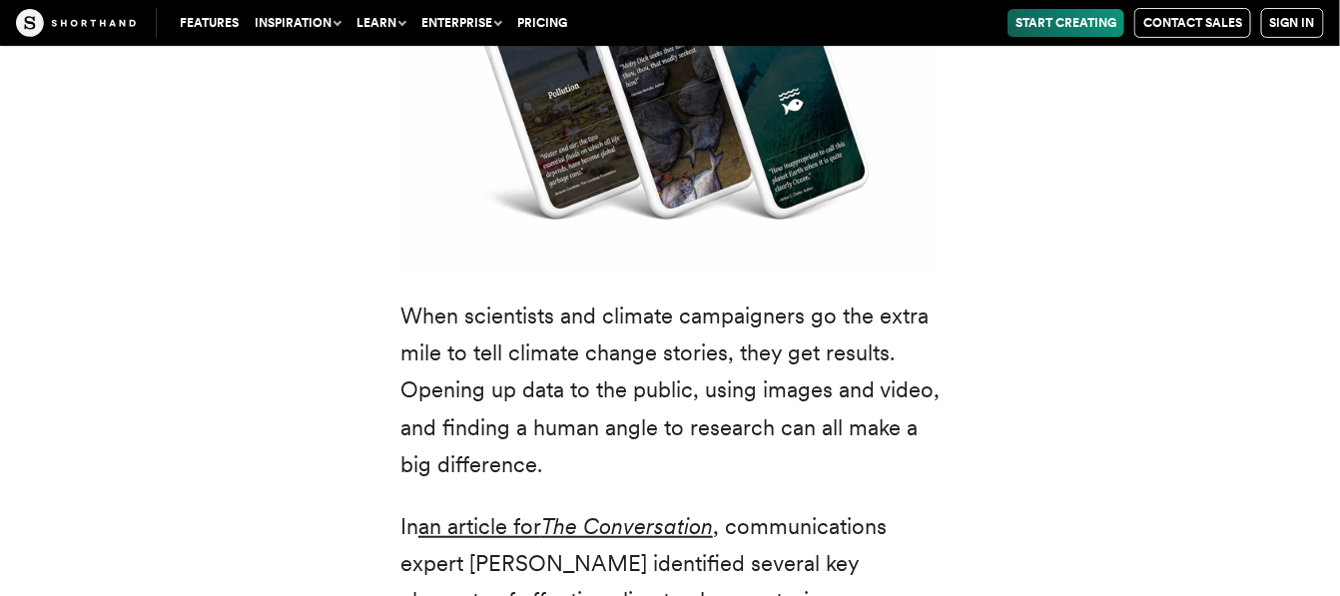
scroll to position [5251, 0]
drag, startPoint x: 807, startPoint y: 215, endPoint x: 892, endPoint y: 231, distance: 86.4
click at [892, 230] on div "We’ve known about the climate emergency for decades. But it’s taken some time f…" at bounding box center [669, 377] width 539 height 2940
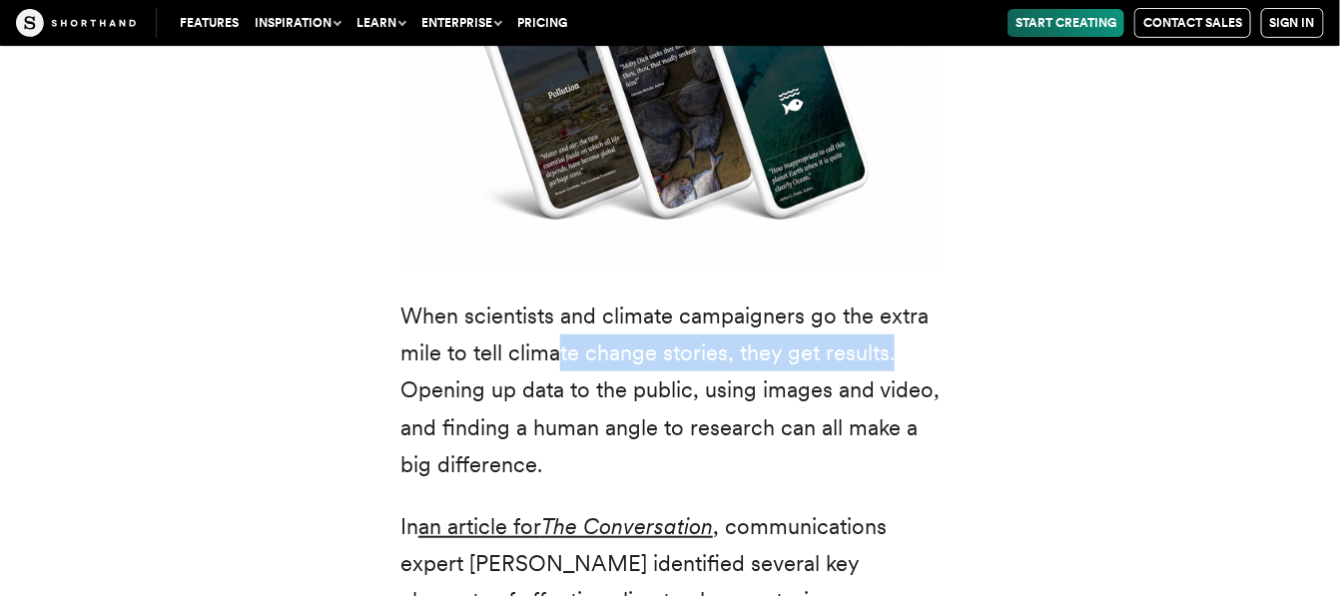
drag, startPoint x: 563, startPoint y: 266, endPoint x: 896, endPoint y: 275, distance: 332.6
click at [896, 298] on p "When scientists and climate campaigners go the extra mile to tell climate chang…" at bounding box center [669, 391] width 539 height 187
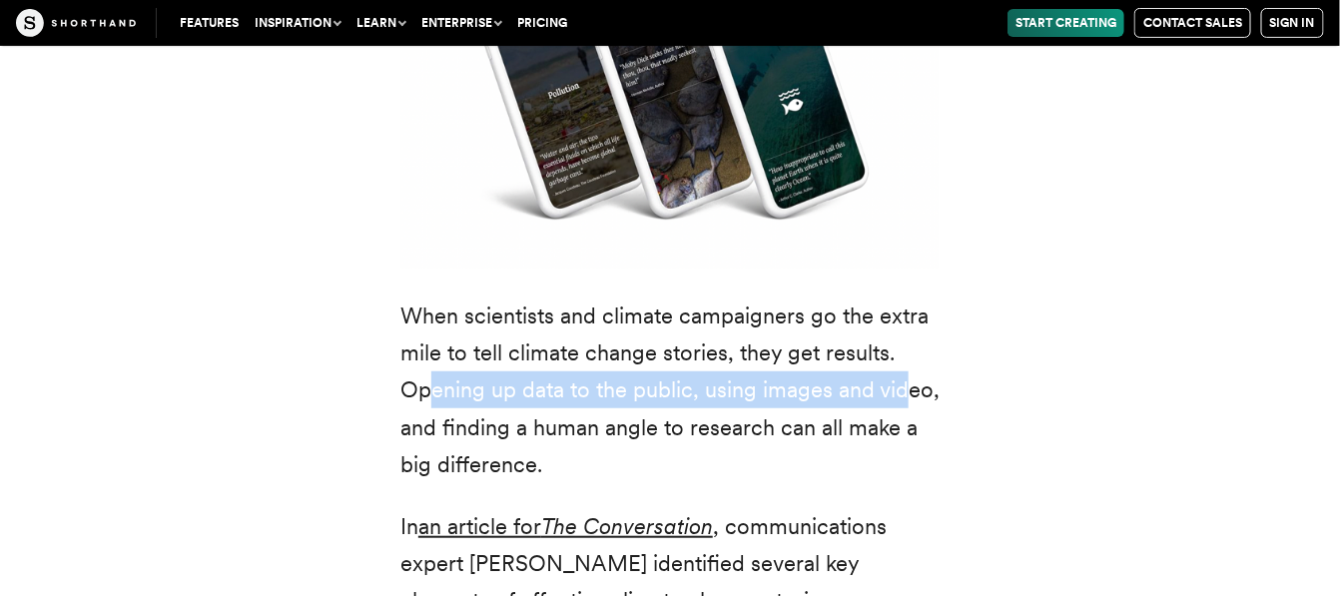
drag, startPoint x: 429, startPoint y: 315, endPoint x: 905, endPoint y: 316, distance: 475.3
click at [905, 316] on p "When scientists and climate campaigners go the extra mile to tell climate chang…" at bounding box center [669, 391] width 539 height 187
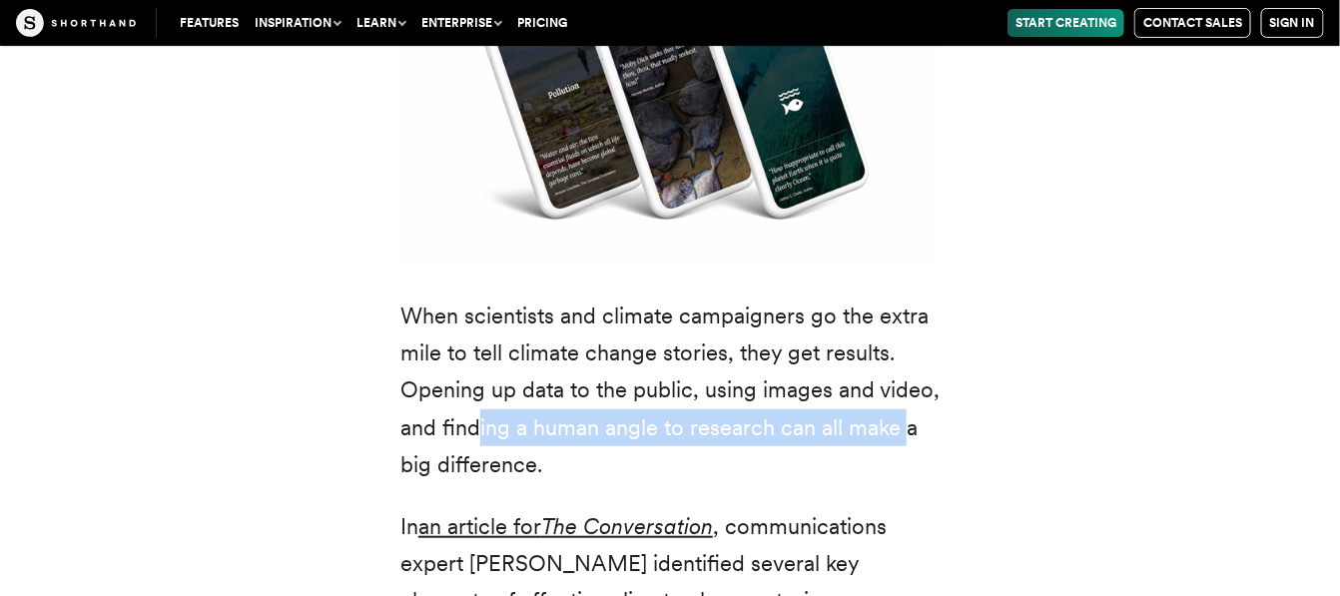
drag, startPoint x: 473, startPoint y: 348, endPoint x: 913, endPoint y: 348, distance: 439.3
click at [913, 348] on p "When scientists and climate campaigners go the extra mile to tell climate chang…" at bounding box center [669, 391] width 539 height 187
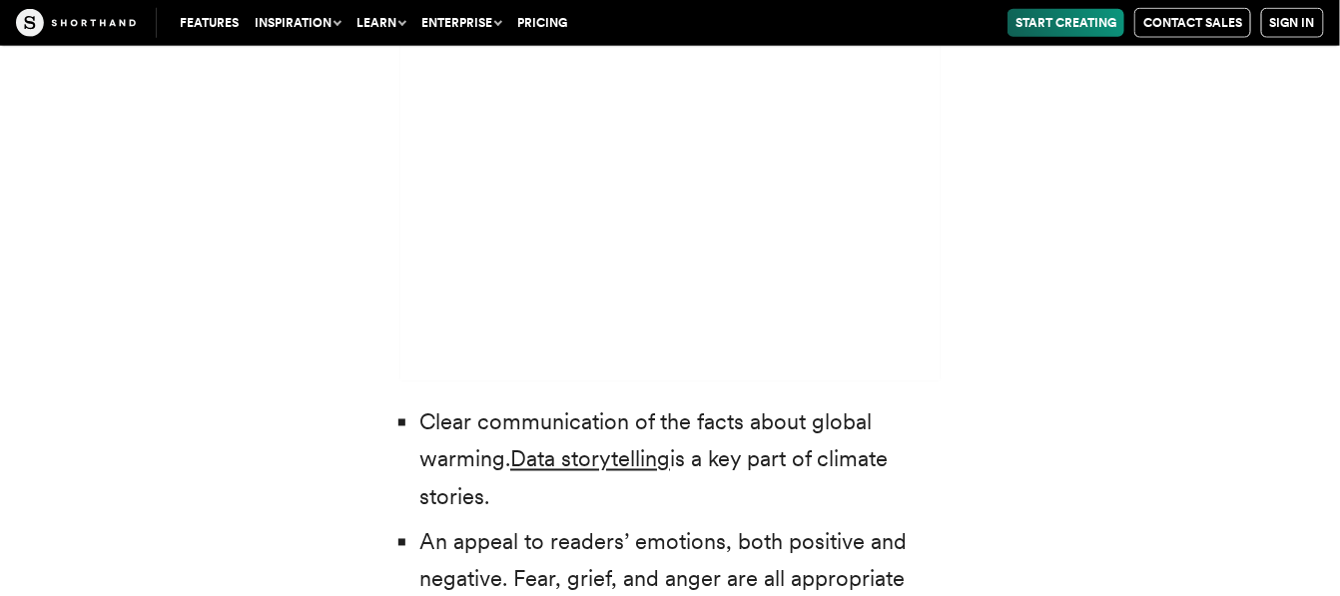
scroll to position [5991, 0]
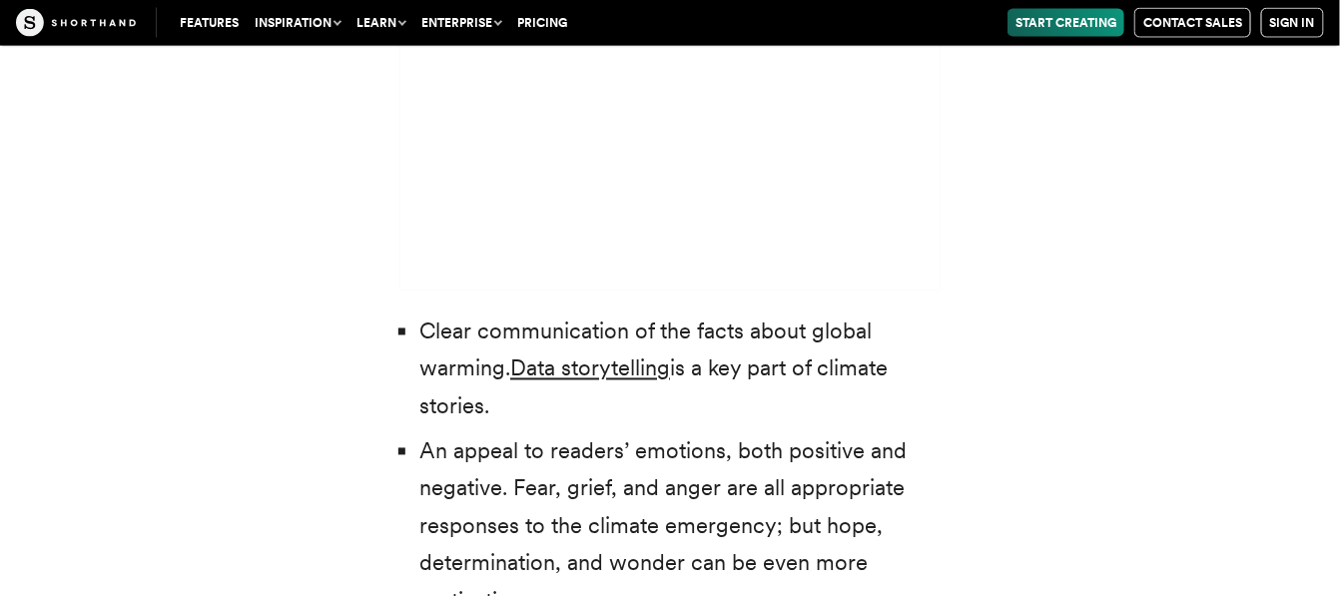
drag, startPoint x: 565, startPoint y: 257, endPoint x: 892, endPoint y: 253, distance: 326.5
click at [892, 314] on li "Clear communication of the facts about global warming. Data storytelling is a k…" at bounding box center [679, 370] width 520 height 112
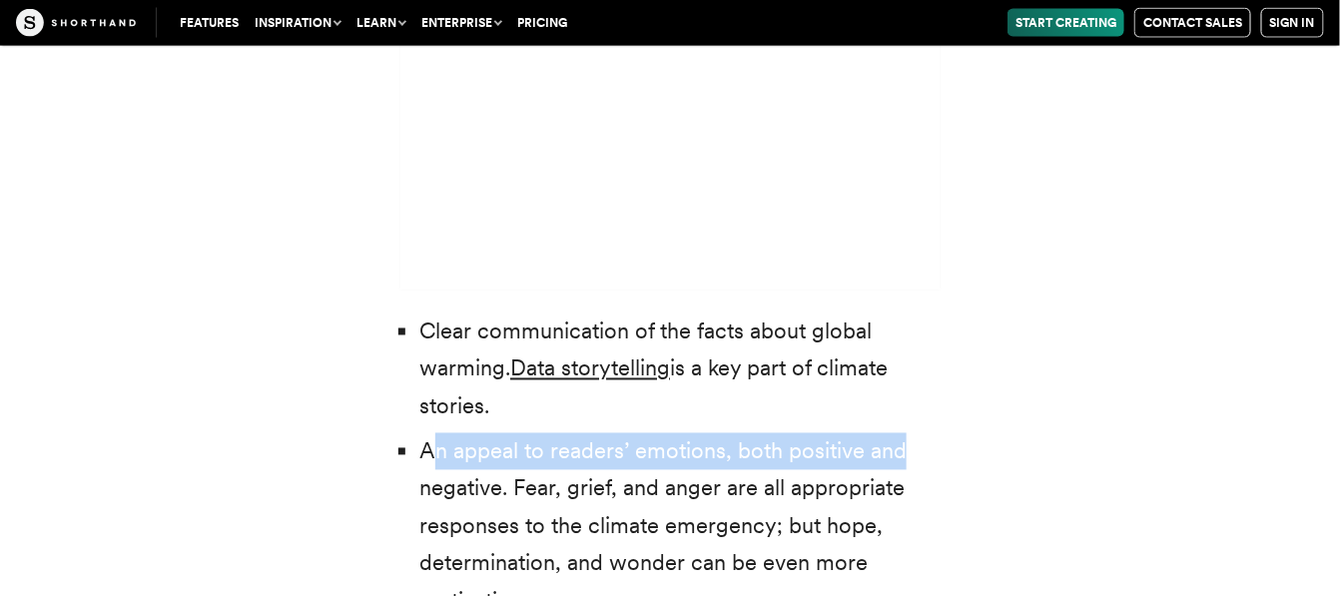
drag, startPoint x: 428, startPoint y: 378, endPoint x: 917, endPoint y: 383, distance: 488.3
click at [934, 433] on li "An appeal to readers’ emotions, both positive and negative. Fear, grief, and an…" at bounding box center [679, 526] width 520 height 187
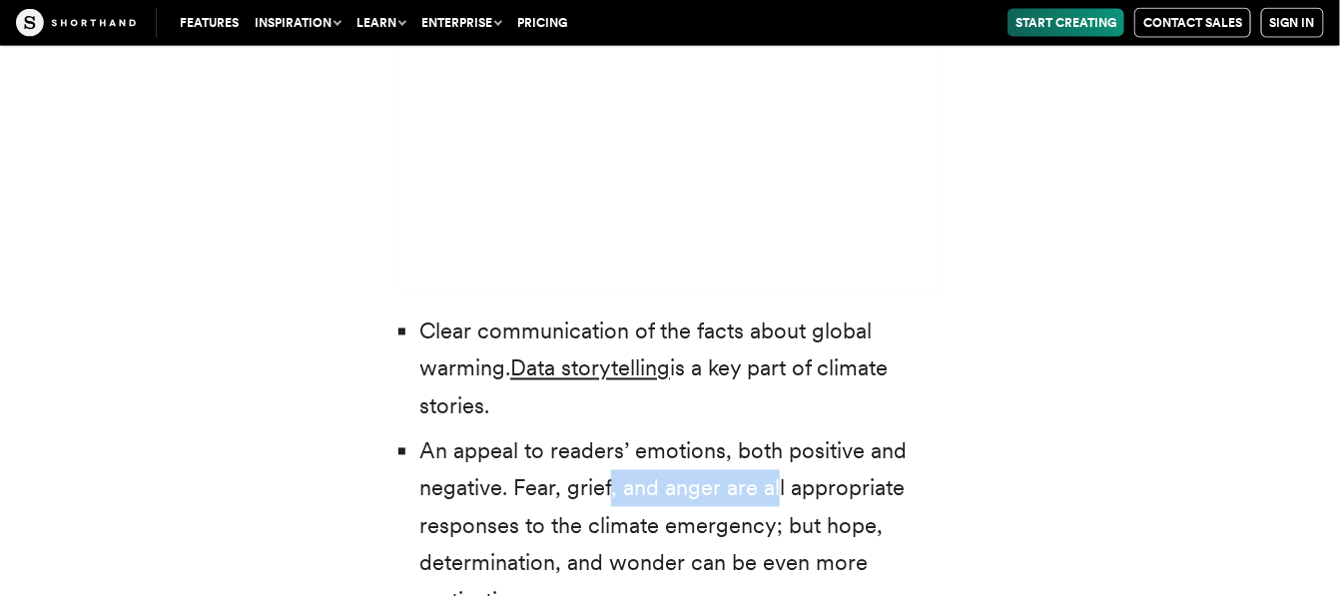
drag, startPoint x: 778, startPoint y: 421, endPoint x: 599, endPoint y: 411, distance: 179.0
click at [602, 433] on li "An appeal to readers’ emotions, both positive and negative. Fear, grief, and an…" at bounding box center [679, 526] width 520 height 187
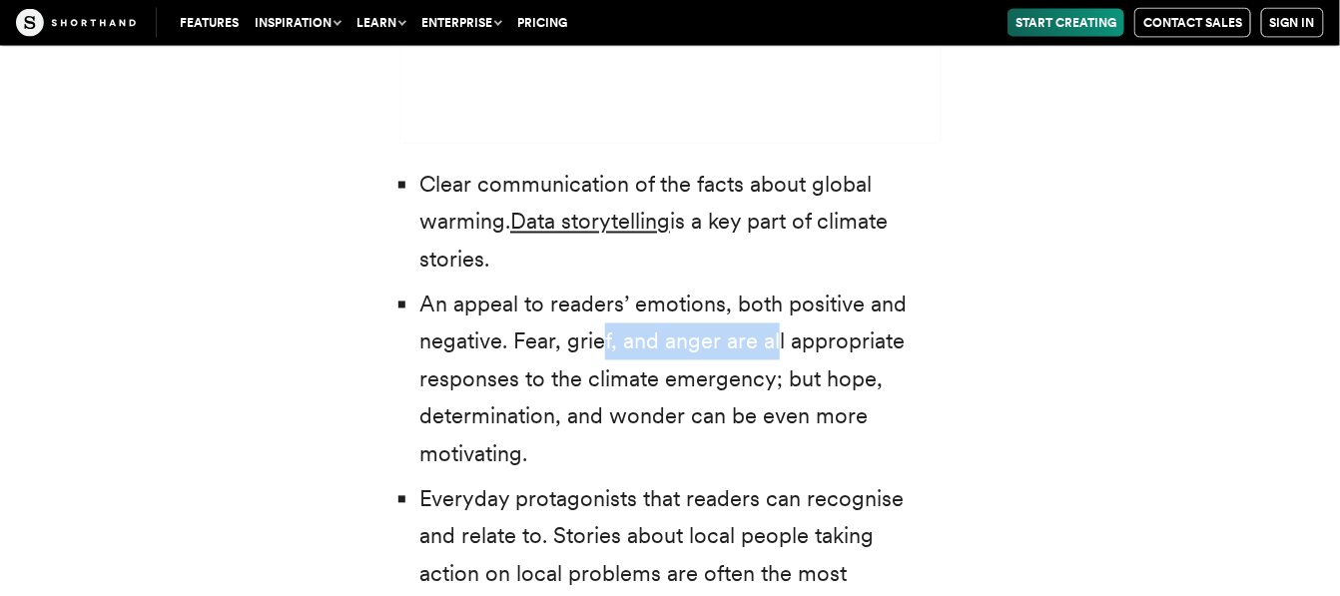
scroll to position [6212, 0]
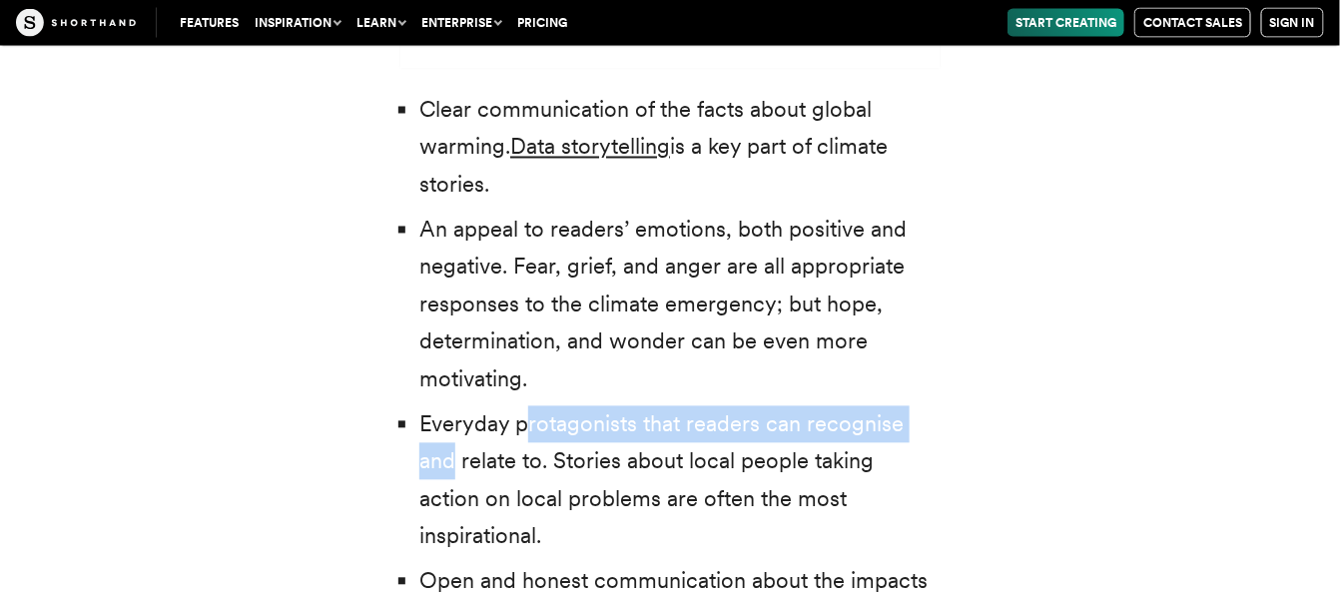
drag, startPoint x: 563, startPoint y: 359, endPoint x: 939, endPoint y: 360, distance: 375.4
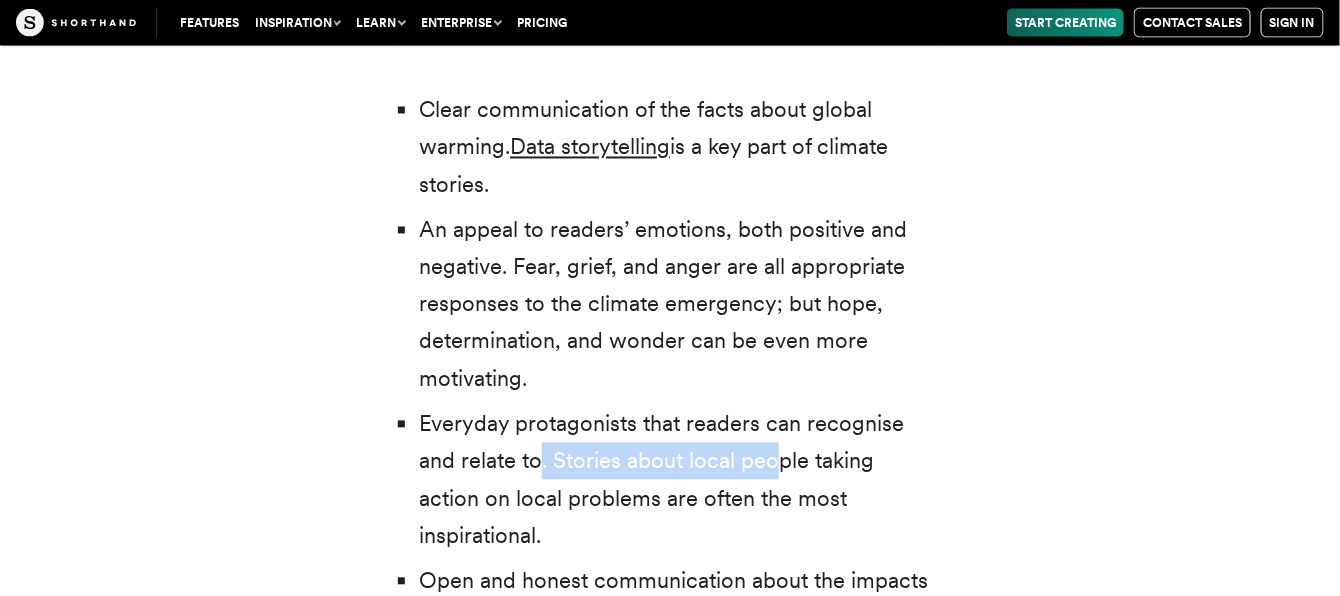
drag, startPoint x: 494, startPoint y: 380, endPoint x: 735, endPoint y: 385, distance: 240.7
click at [735, 406] on li "Everyday protagonists that readers can recognise and relate to. Stories about l…" at bounding box center [679, 481] width 520 height 150
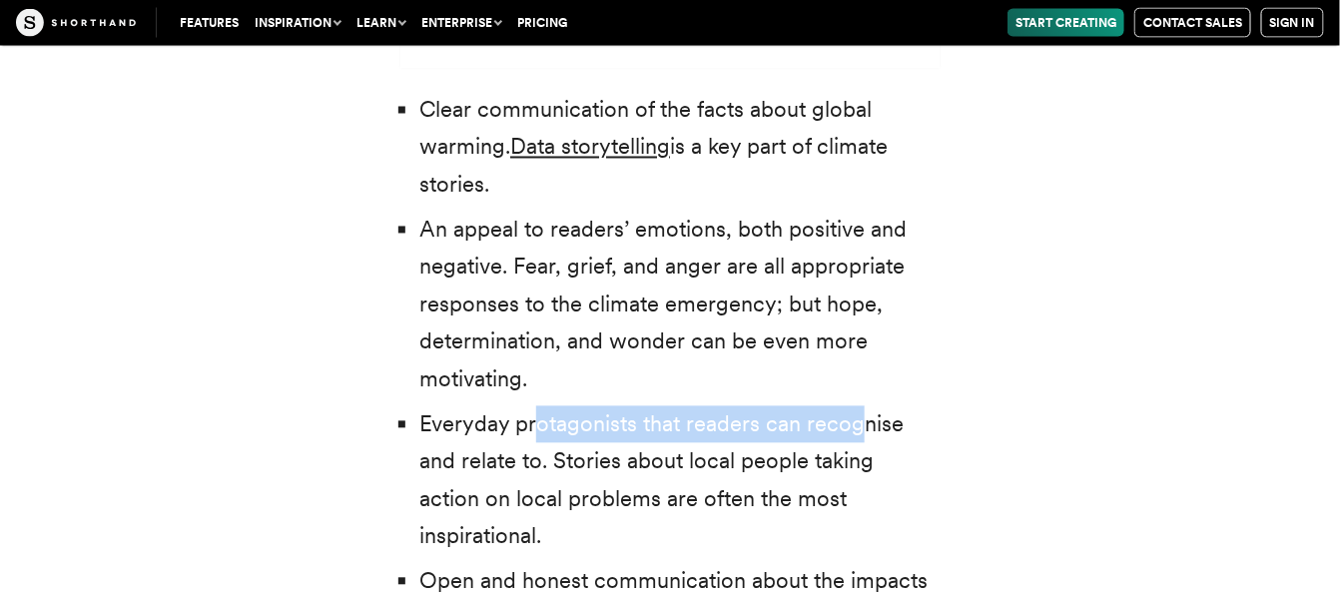
drag, startPoint x: 854, startPoint y: 356, endPoint x: 487, endPoint y: 371, distance: 366.7
click at [506, 406] on li "Everyday protagonists that readers can recognise and relate to. Stories about l…" at bounding box center [679, 481] width 520 height 150
drag, startPoint x: 426, startPoint y: 374, endPoint x: 568, endPoint y: 367, distance: 142.0
click at [568, 406] on li "Everyday protagonists that readers can recognise and relate to. Stories about l…" at bounding box center [679, 481] width 520 height 150
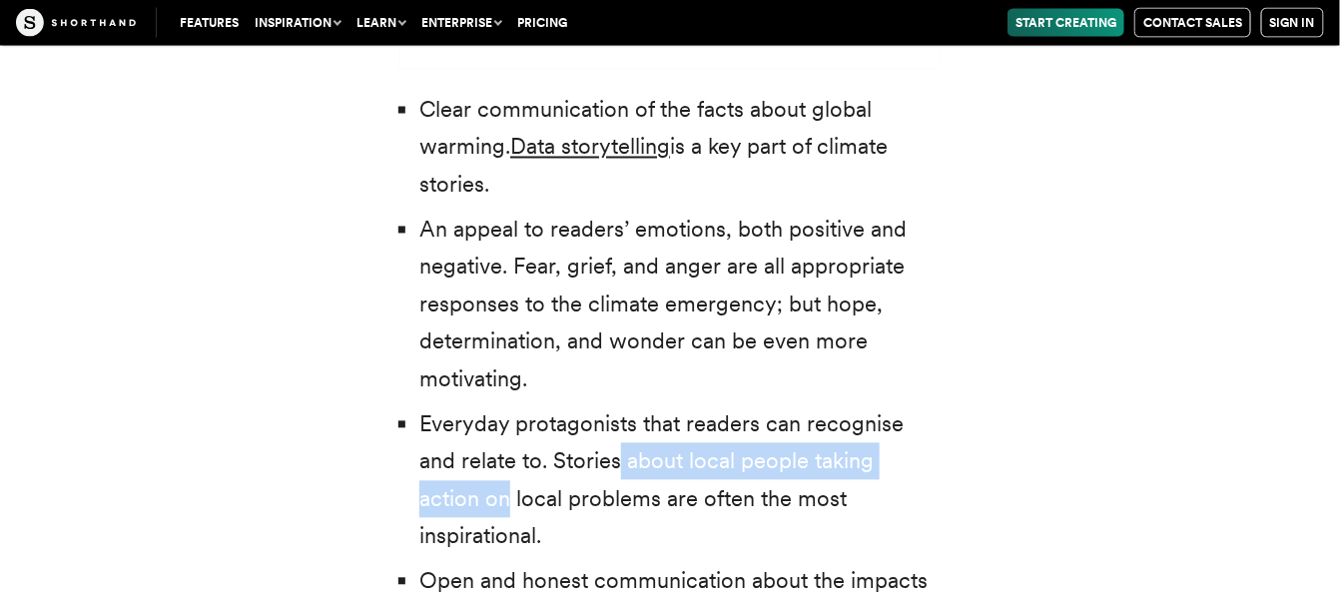
drag, startPoint x: 578, startPoint y: 388, endPoint x: 939, endPoint y: 393, distance: 360.5
click at [939, 406] on li "Everyday protagonists that readers can recognise and relate to. Stories about l…" at bounding box center [679, 481] width 520 height 150
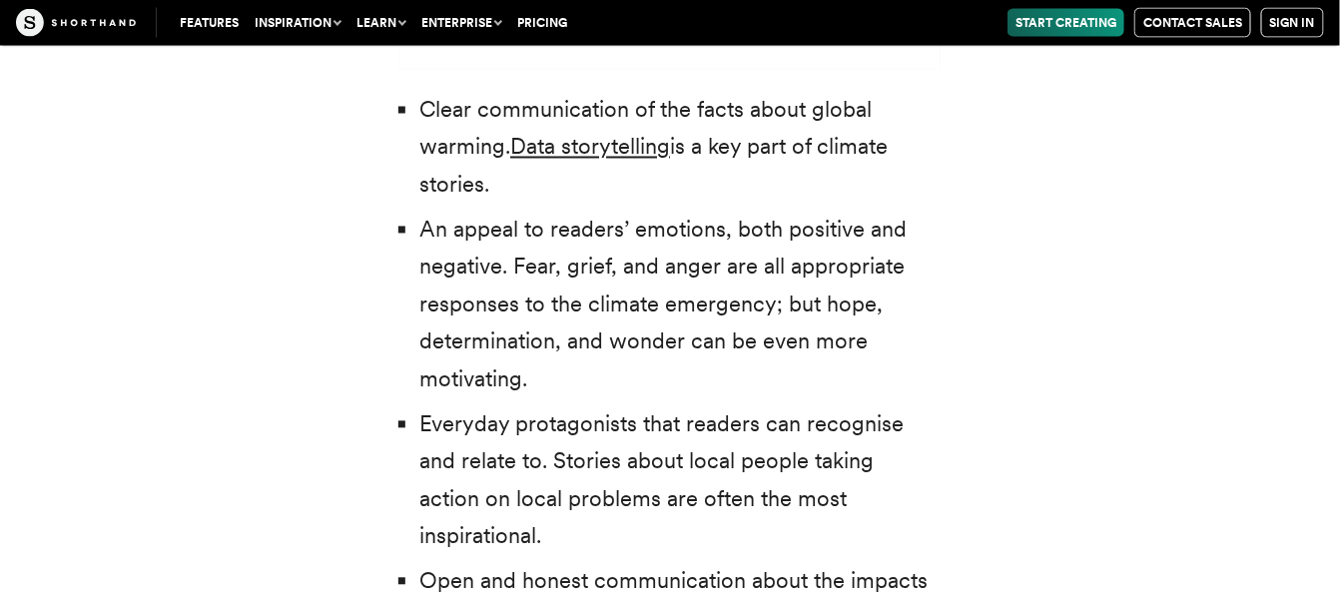
drag, startPoint x: 519, startPoint y: 430, endPoint x: 807, endPoint y: 430, distance: 287.6
click at [800, 430] on li "Everyday protagonists that readers can recognise and relate to. Stories about l…" at bounding box center [679, 481] width 520 height 150
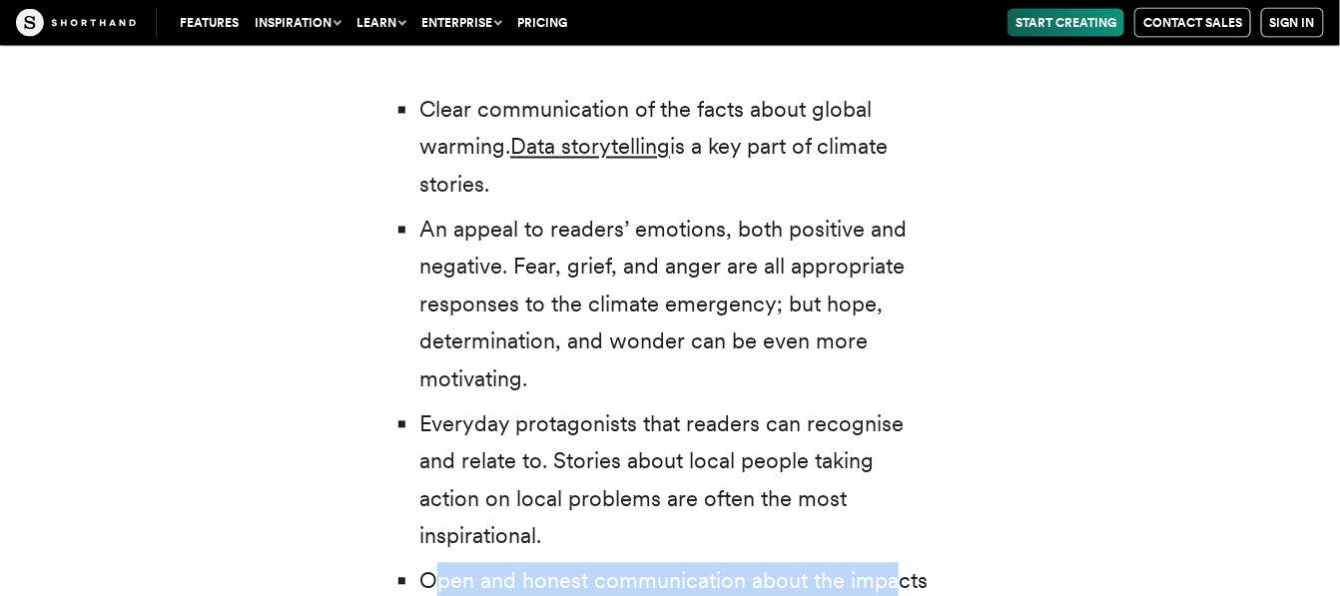
drag, startPoint x: 437, startPoint y: 476, endPoint x: 914, endPoint y: 476, distance: 476.3
click at [914, 563] on li "Open and honest communication about the impacts of climate change and the chall…" at bounding box center [679, 600] width 520 height 75
click at [623, 563] on li "Open and honest communication about the impacts of climate change and the chall…" at bounding box center [679, 600] width 520 height 75
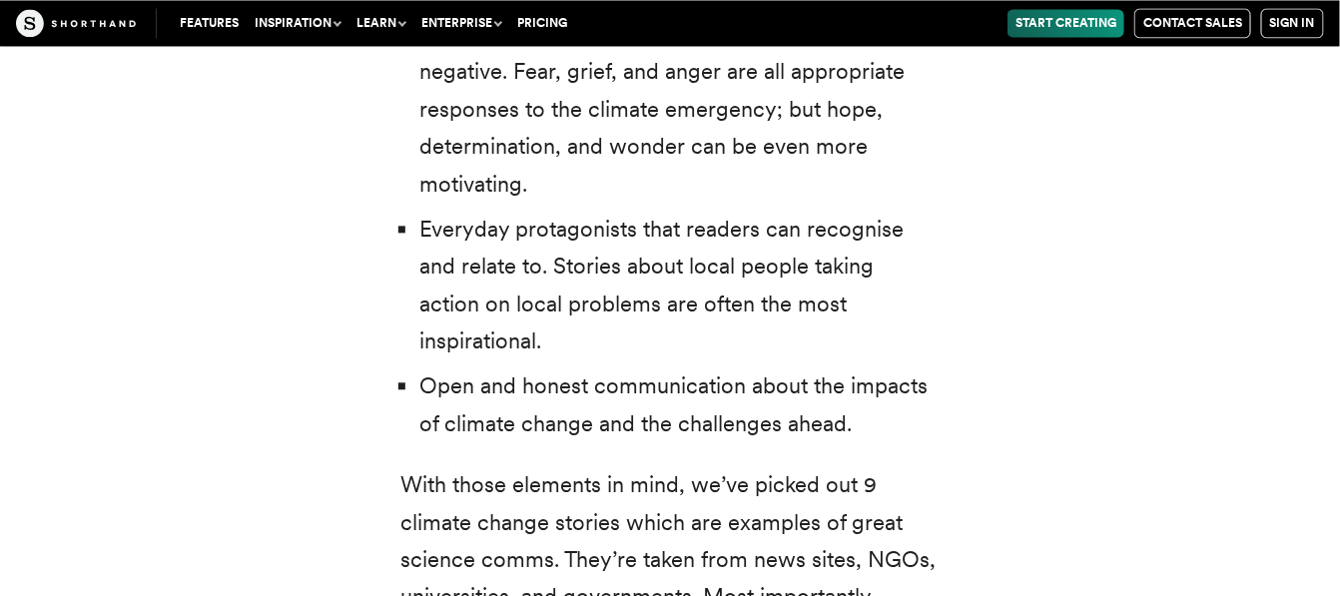
scroll to position [6434, 0]
